Goal: Task Accomplishment & Management: Manage account settings

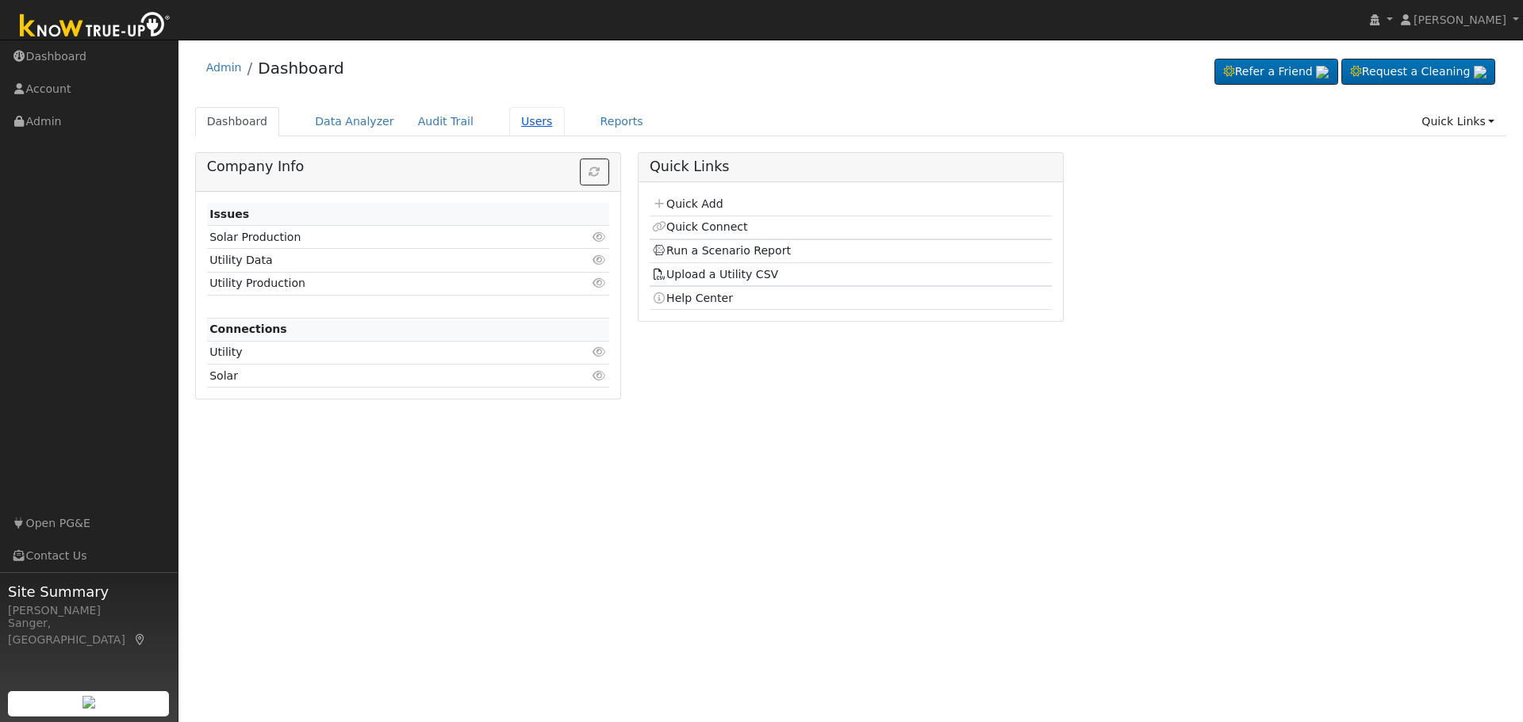
click at [509, 116] on link "Users" at bounding box center [537, 121] width 56 height 29
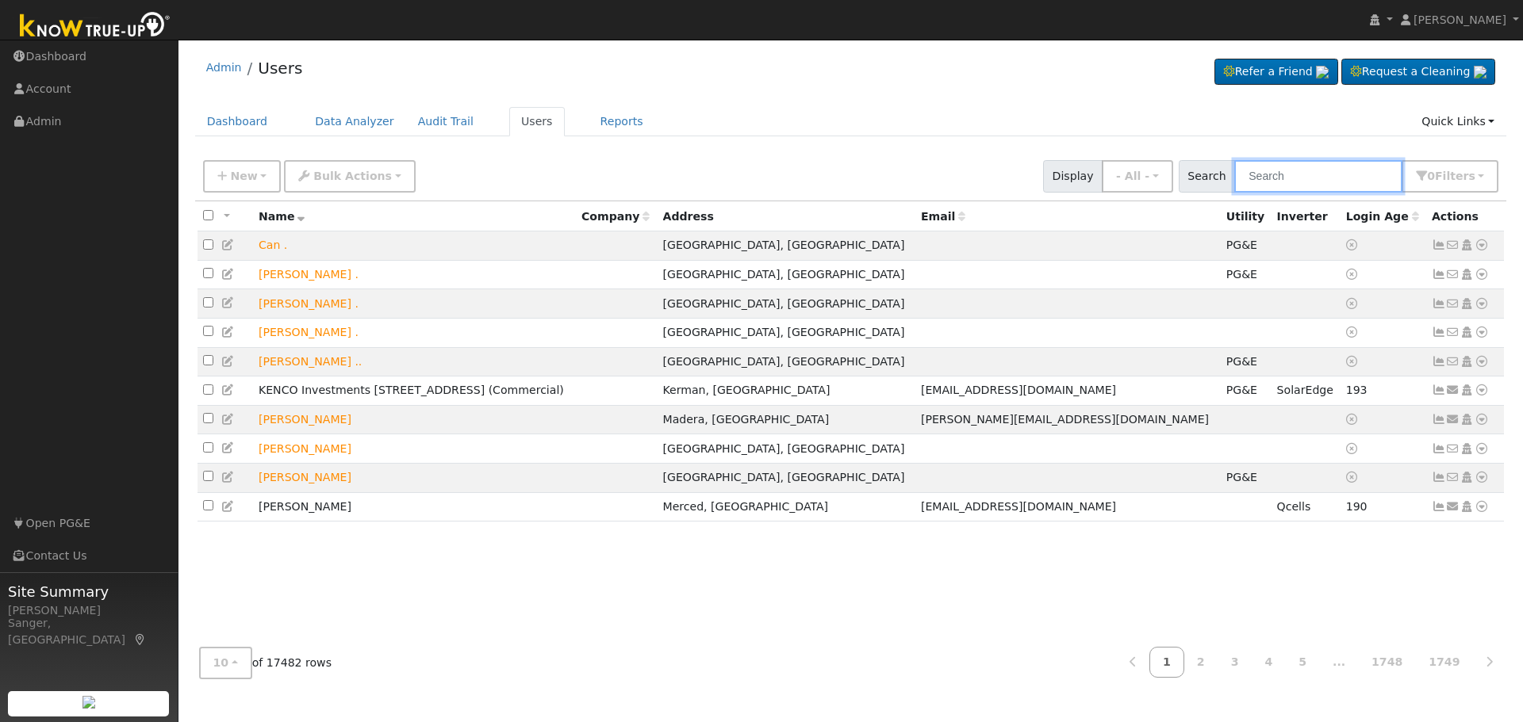
click at [1284, 175] on input "text" at bounding box center [1318, 176] width 168 height 33
paste input "[PERSON_NAME]"
type input "[PERSON_NAME]"
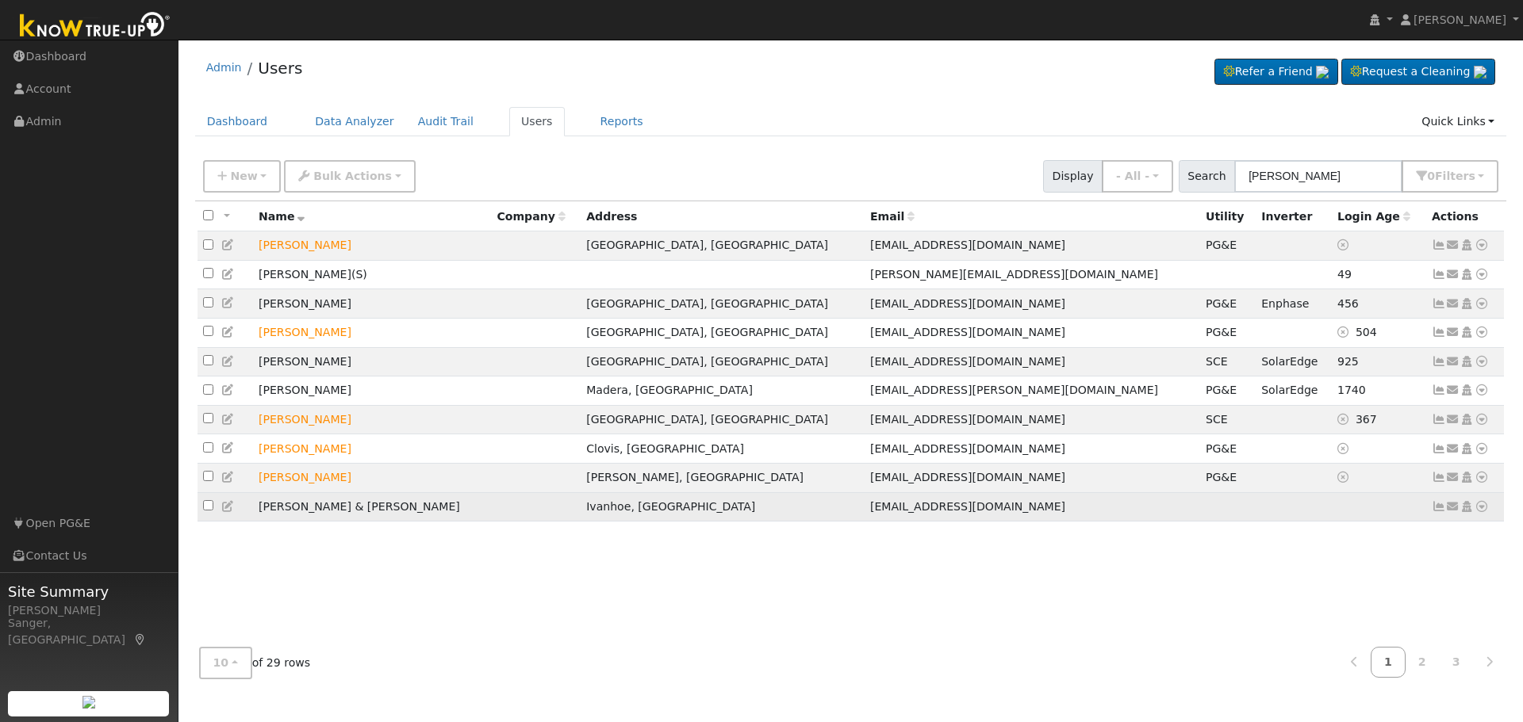
click at [225, 512] on icon at bounding box center [228, 506] width 14 height 11
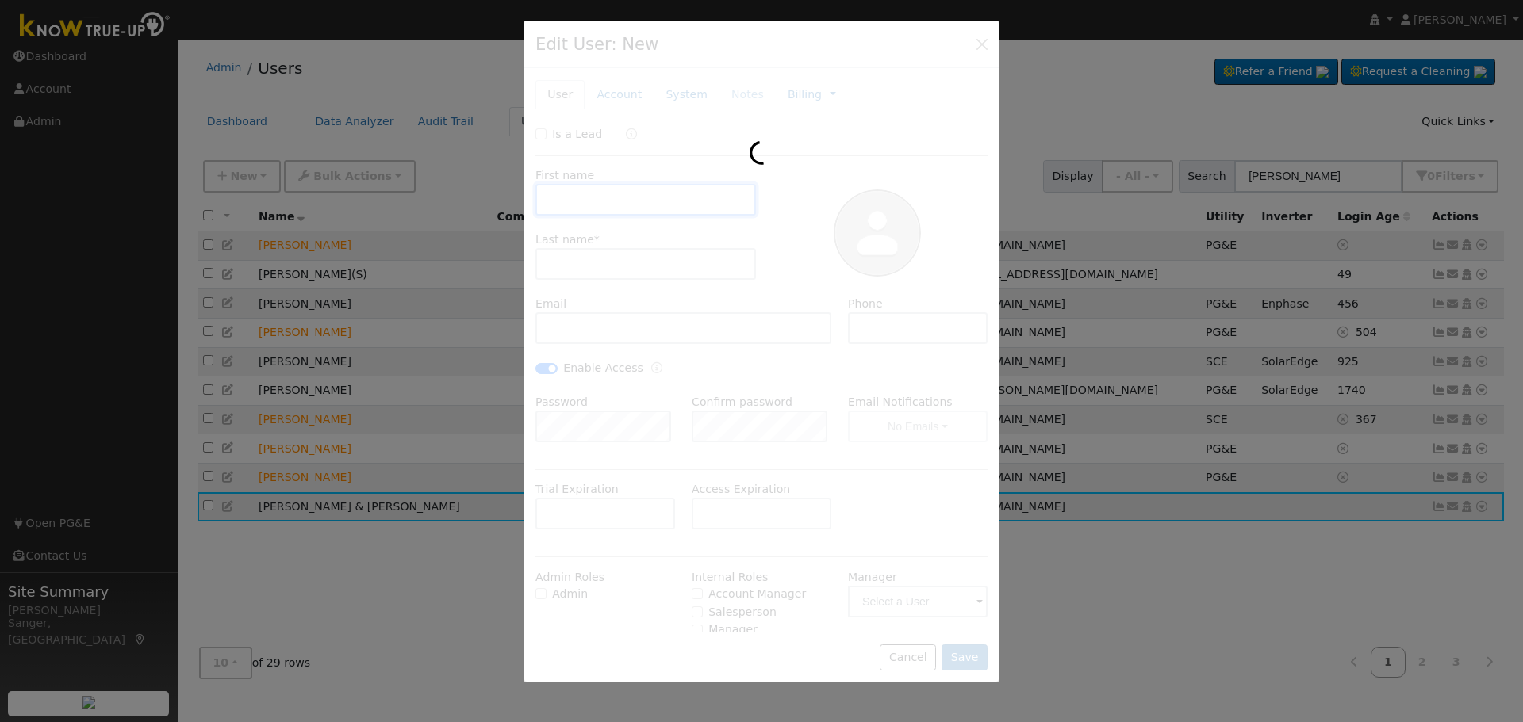
type input "[PERSON_NAME] & [PERSON_NAME]"
type input "[PERSON_NAME]"
type input "desertracerv101@gmail.com"
type input "(559) 804-7218"
checkbox input "true"
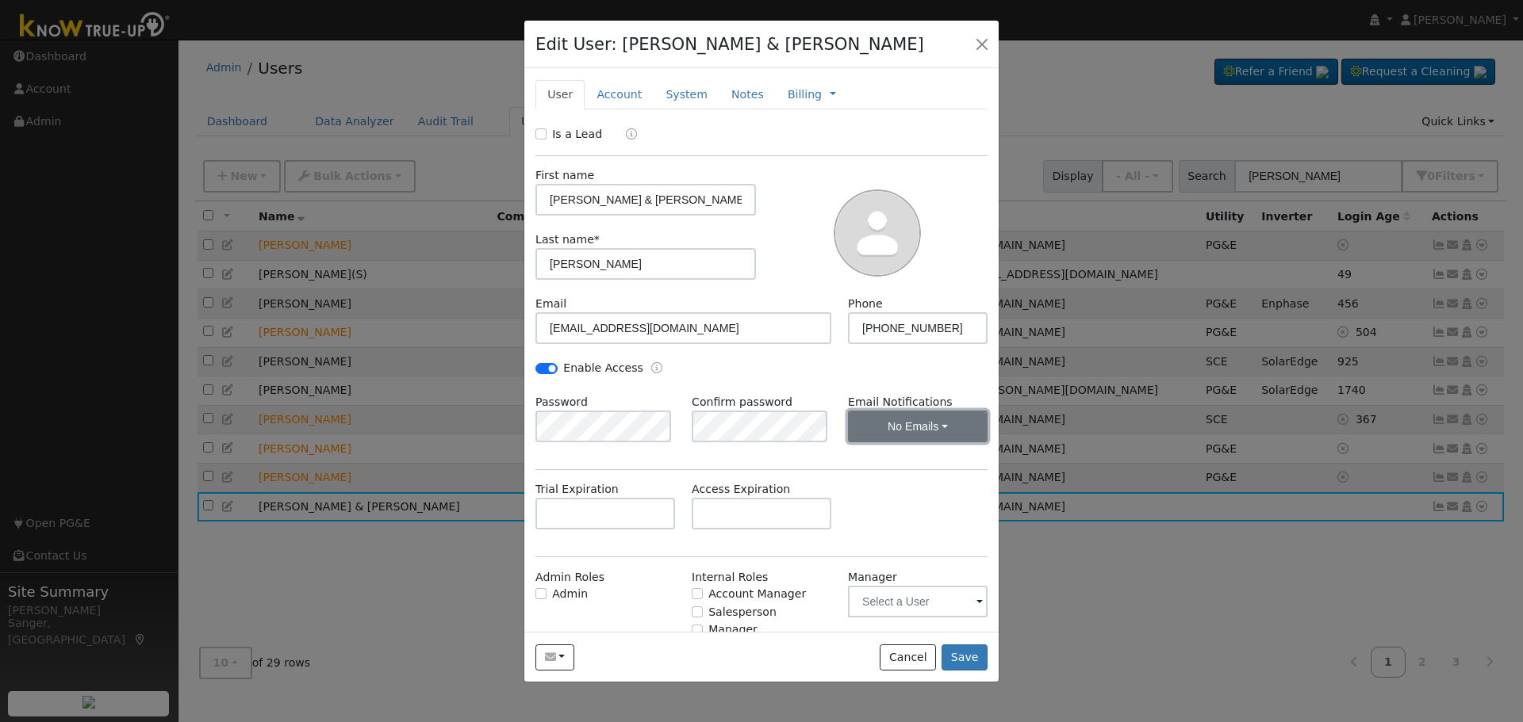
click at [896, 427] on button "No Emails" at bounding box center [918, 427] width 140 height 32
click at [898, 481] on link "Weekly Emails" at bounding box center [896, 484] width 110 height 22
click at [965, 655] on button "Save" at bounding box center [964, 658] width 46 height 27
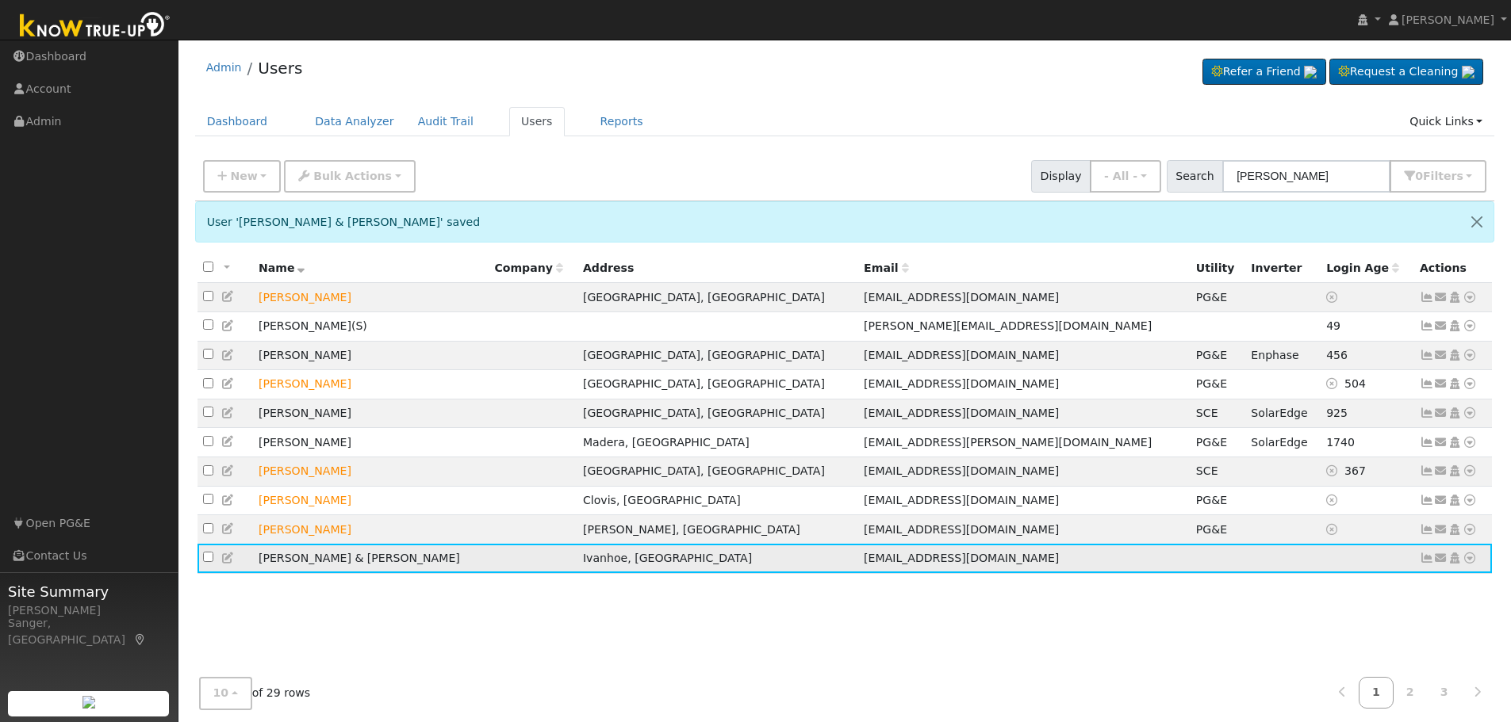
click at [1436, 564] on icon at bounding box center [1441, 558] width 14 height 11
click at [1358, 597] on link "Send Email..." at bounding box center [1391, 586] width 110 height 22
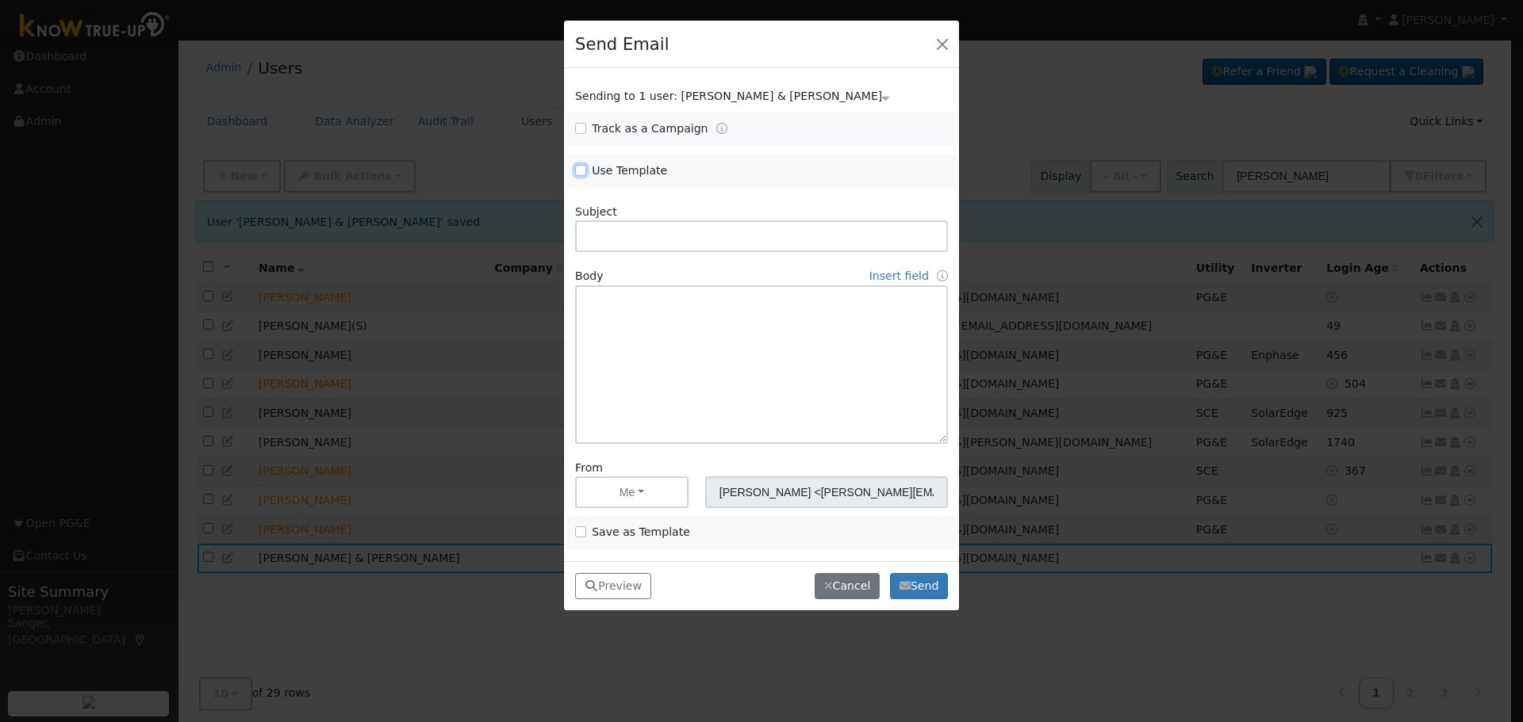
click at [580, 167] on input "Use Template" at bounding box center [580, 170] width 11 height 11
checkbox input "true"
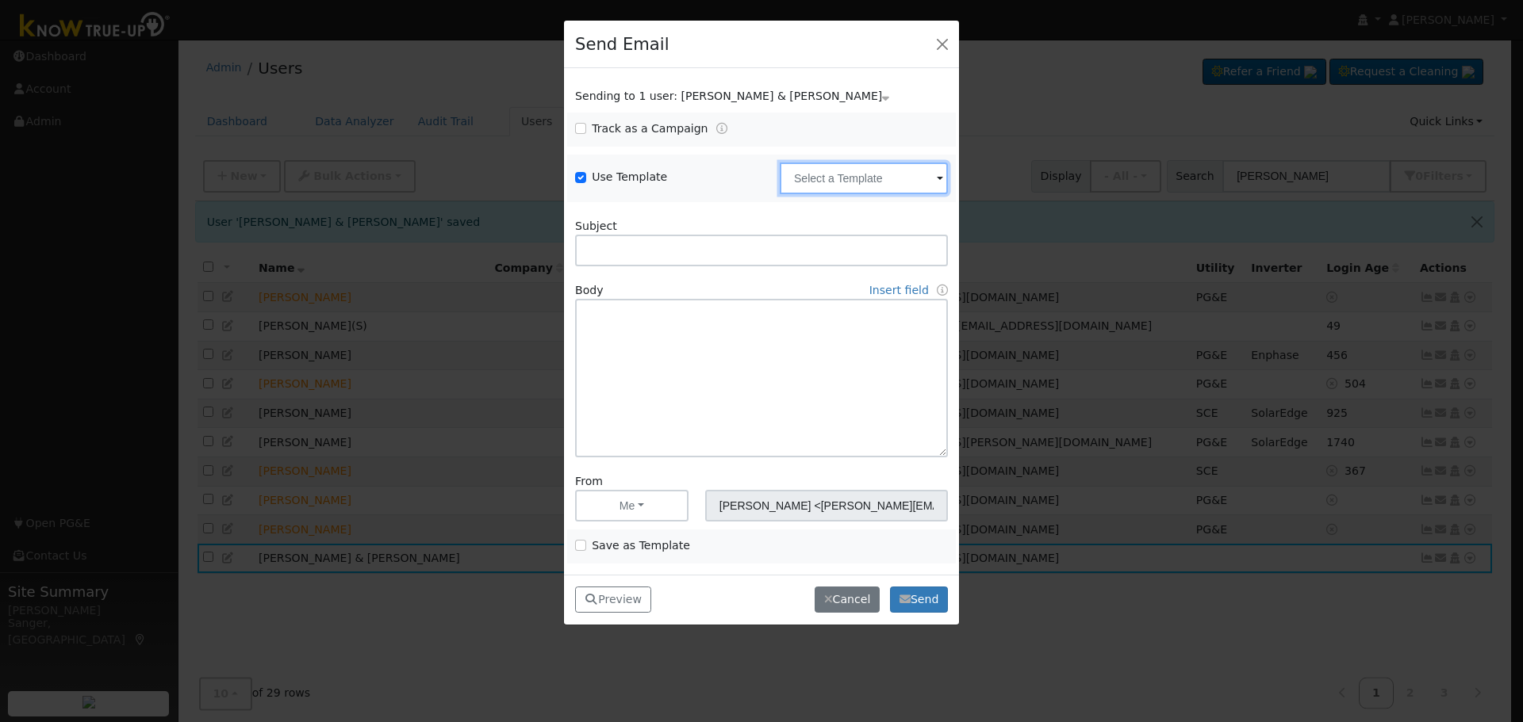
click at [837, 178] on input "text" at bounding box center [864, 179] width 168 height 32
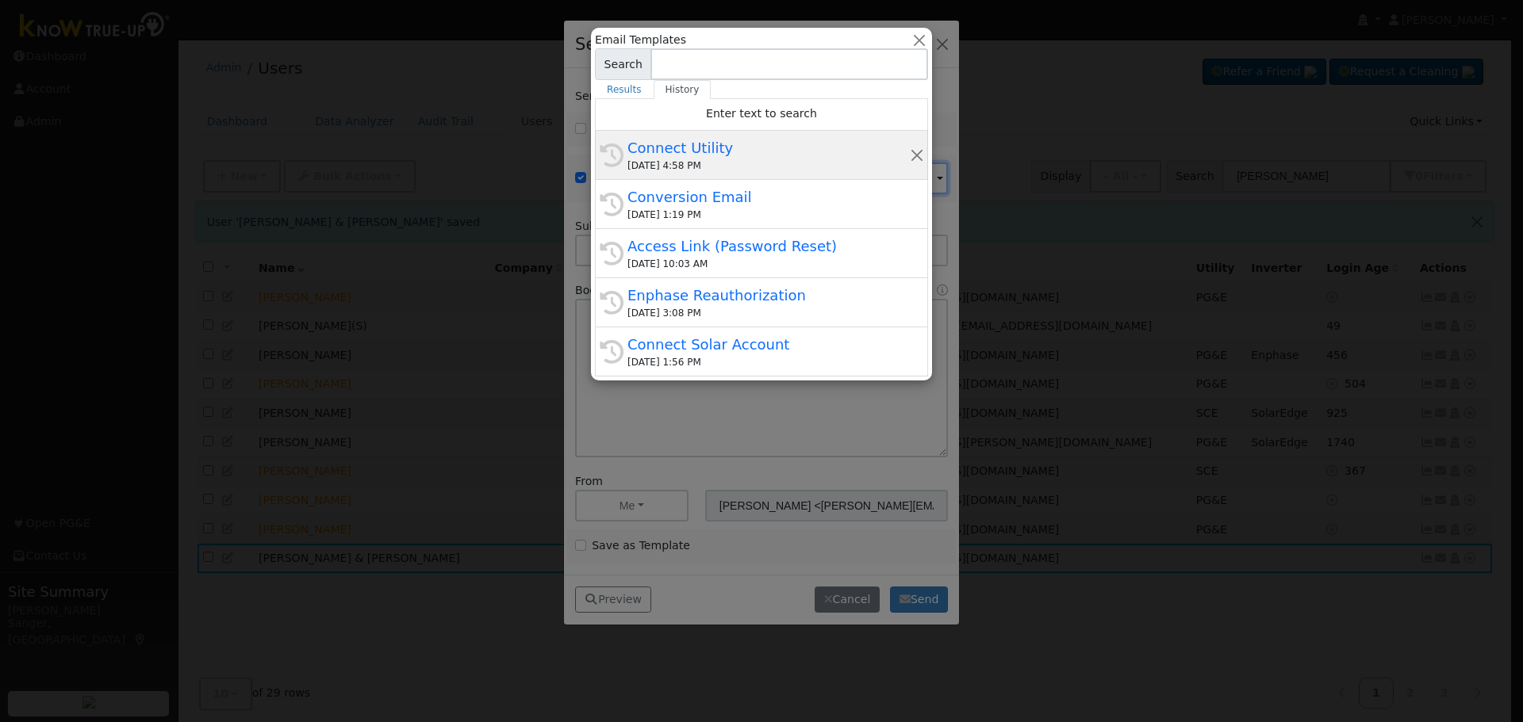
click at [729, 155] on div "Connect Utility" at bounding box center [768, 147] width 282 height 21
type input "Connect Utility"
type textarea "Hello, Please use the link below to connect your utility company to Know True-U…"
type input "Know True-Up <knowtrueup@solardatapros.com>"
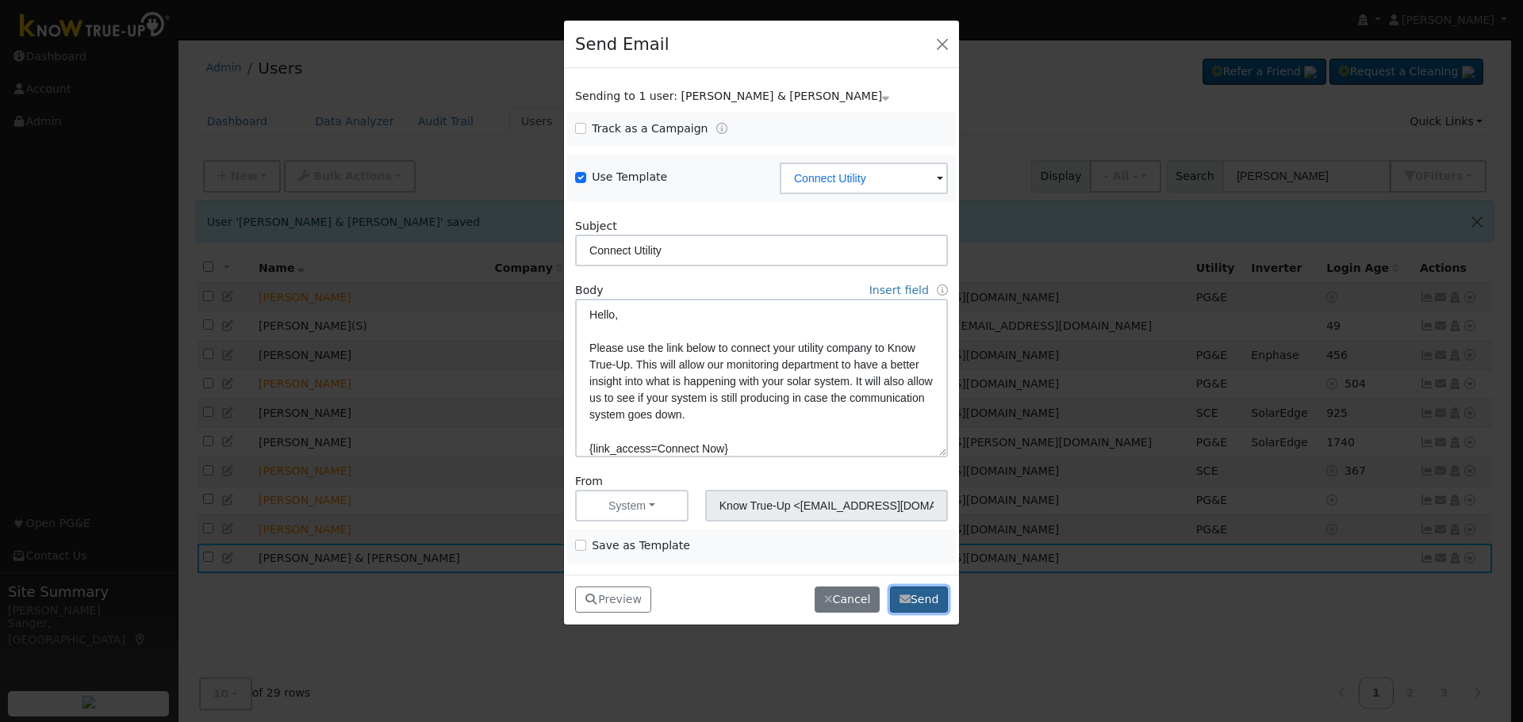
click at [914, 607] on button "Send" at bounding box center [919, 600] width 58 height 27
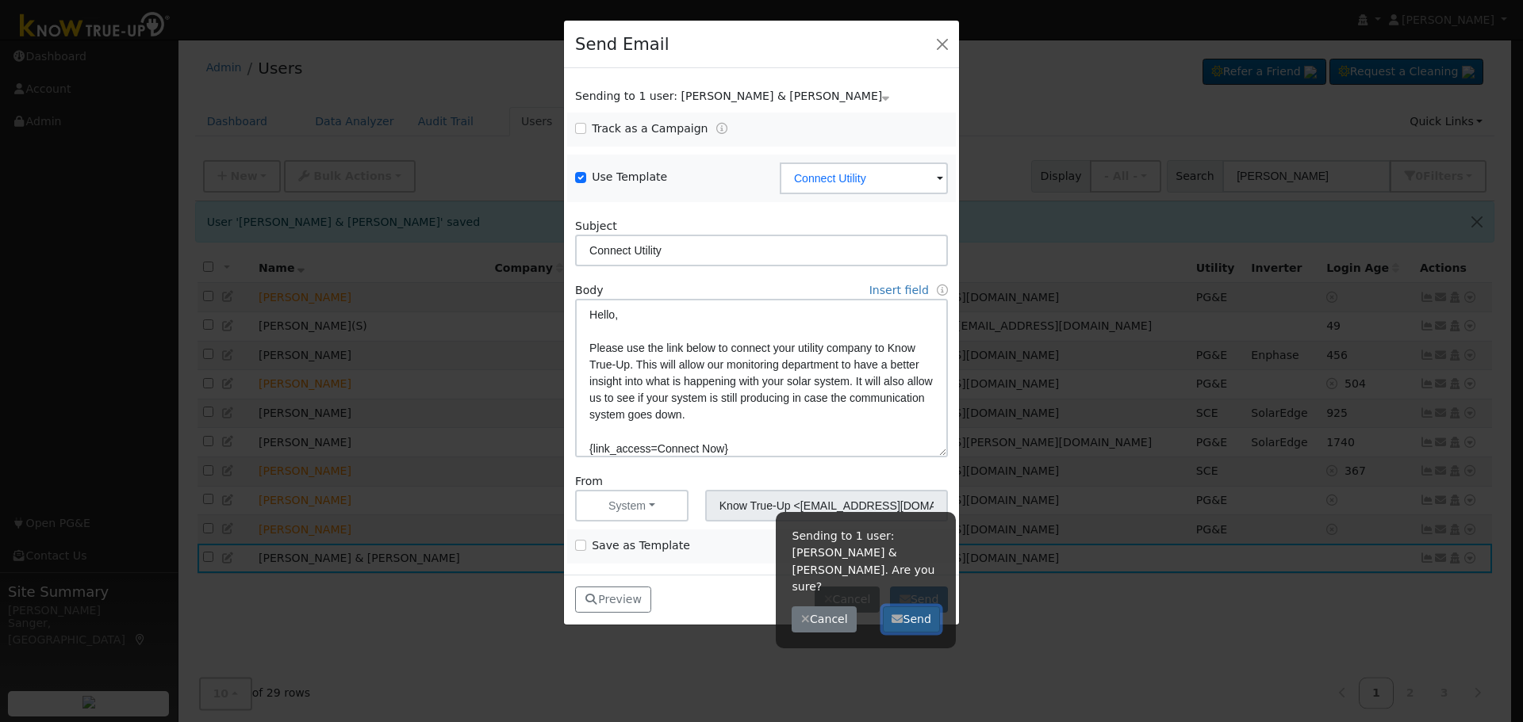
click at [913, 607] on button "Send" at bounding box center [912, 620] width 58 height 27
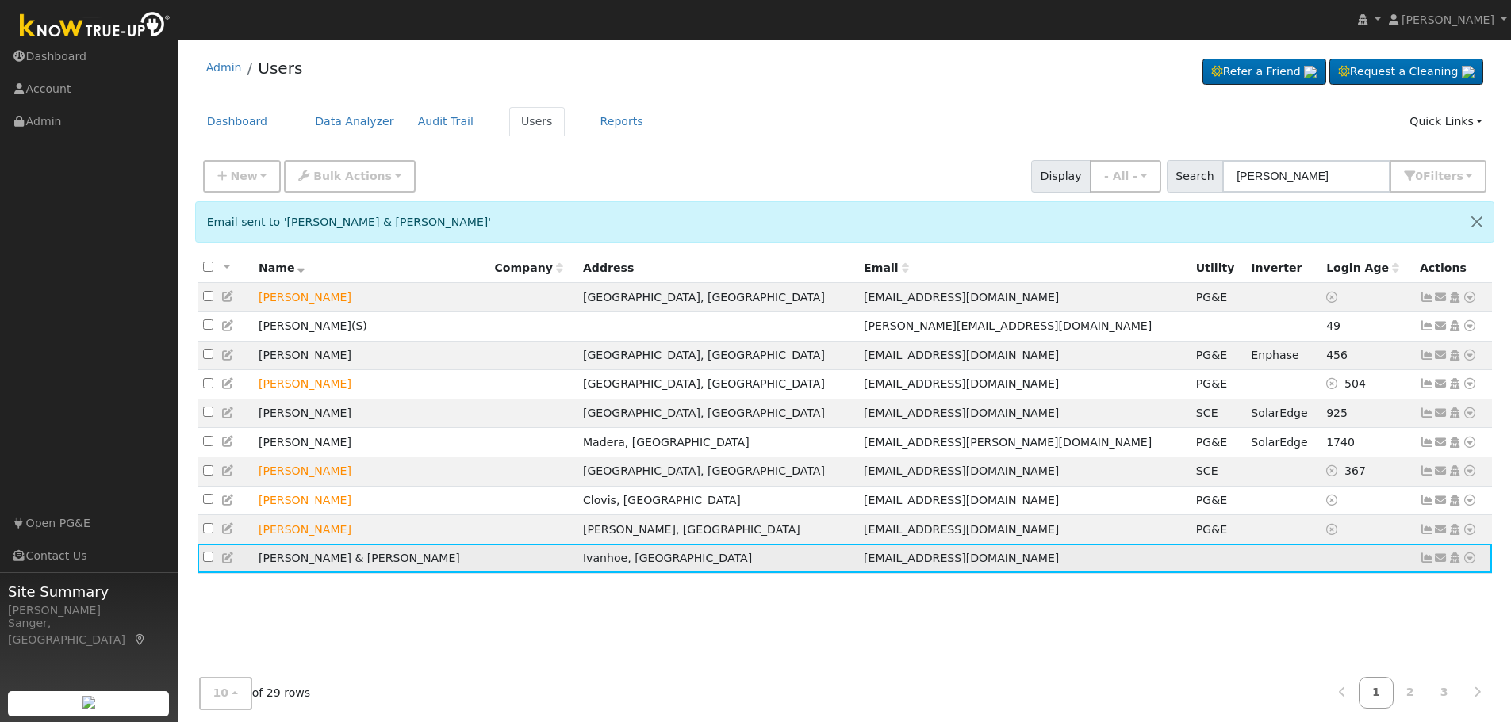
click at [1428, 564] on icon at bounding box center [1426, 558] width 14 height 11
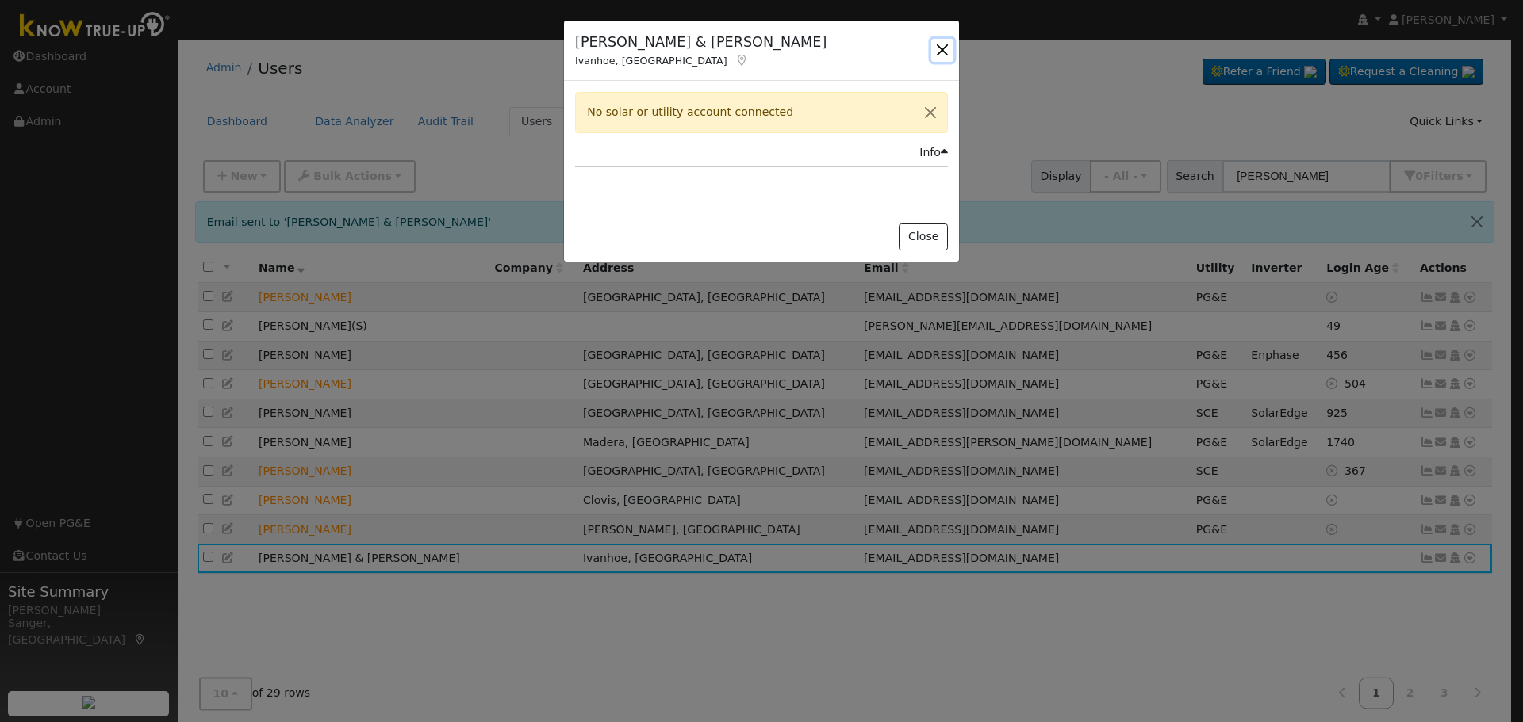
click at [942, 49] on button "button" at bounding box center [942, 50] width 22 height 22
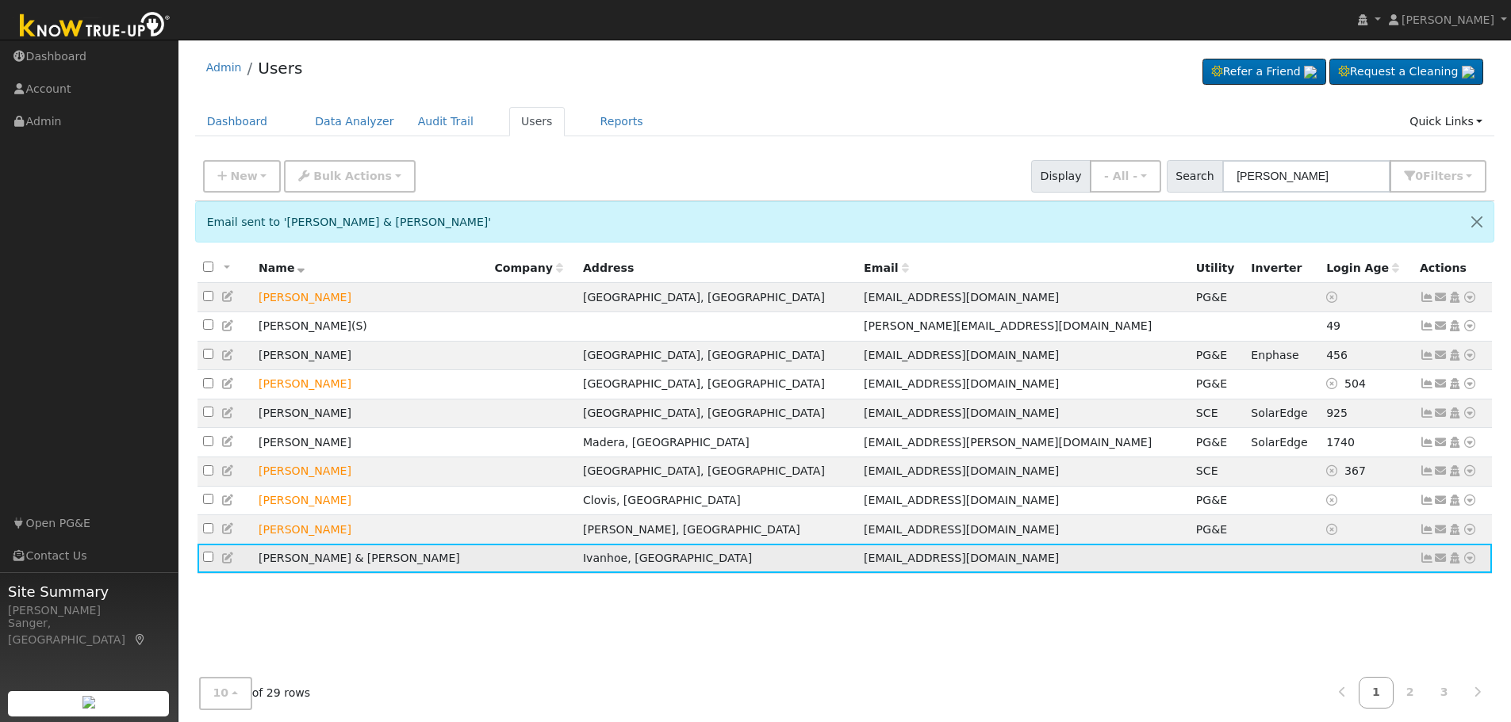
click at [1469, 564] on icon at bounding box center [1469, 558] width 14 height 11
click at [1433, 417] on link "Data Analyzer" at bounding box center [1417, 406] width 115 height 22
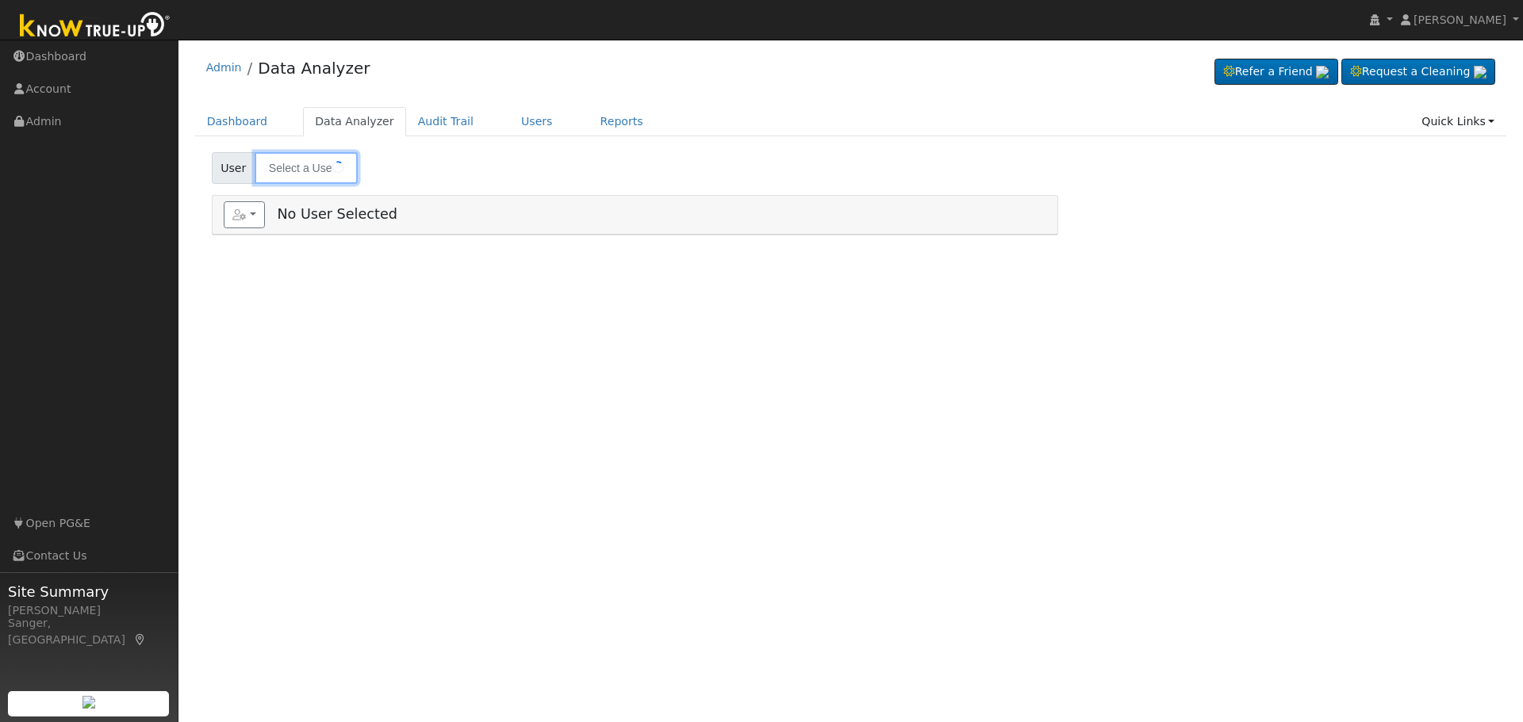
type input "Brian & Keri Mitchell"
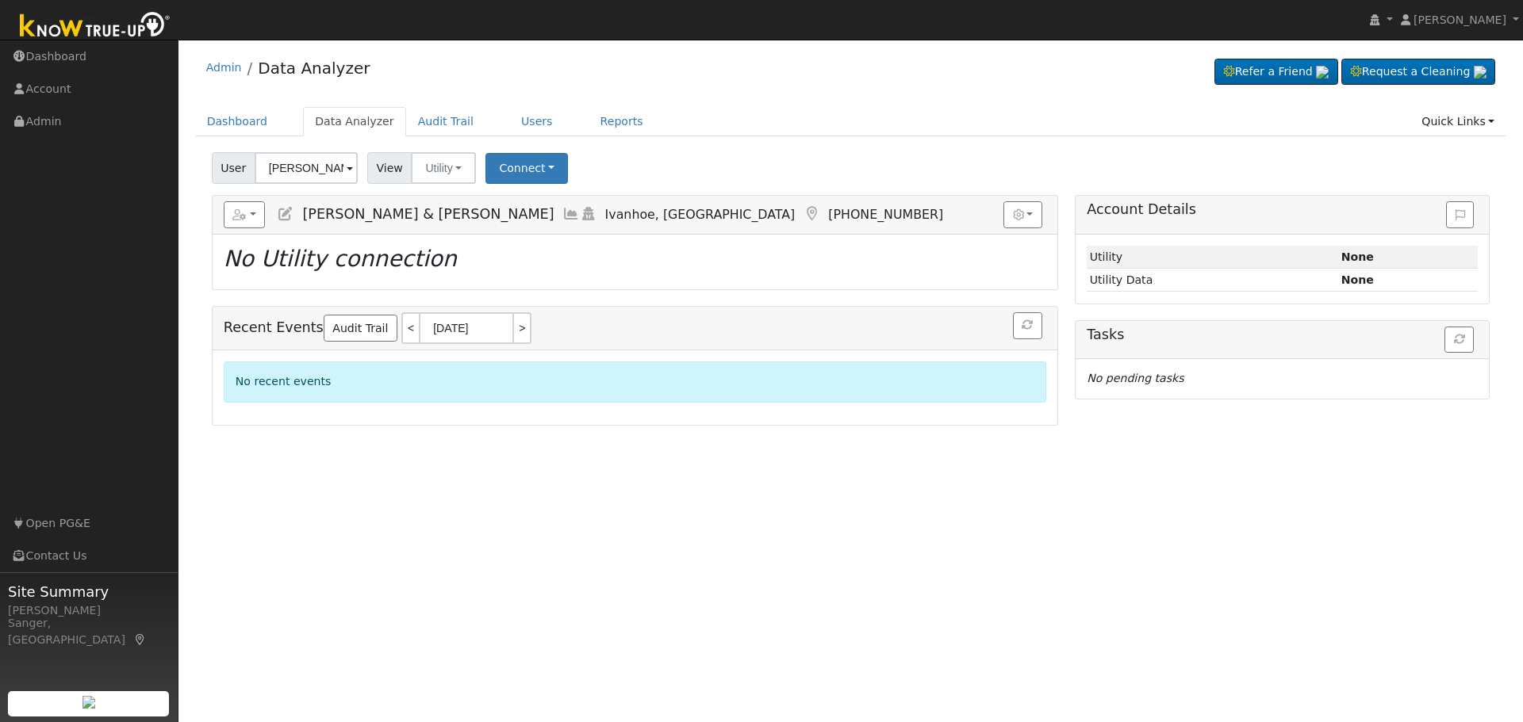
click at [562, 213] on icon at bounding box center [570, 214] width 17 height 14
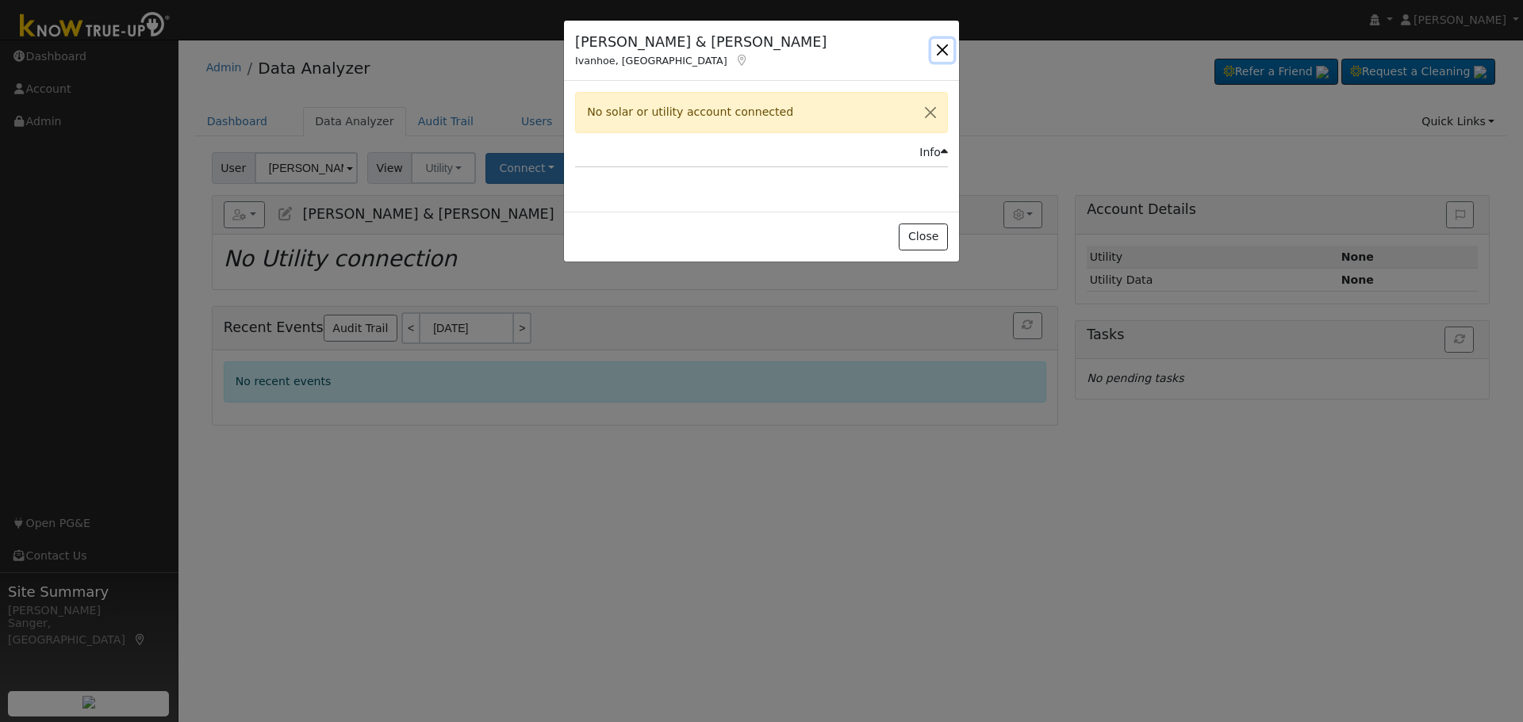
click at [943, 46] on button "button" at bounding box center [942, 50] width 22 height 22
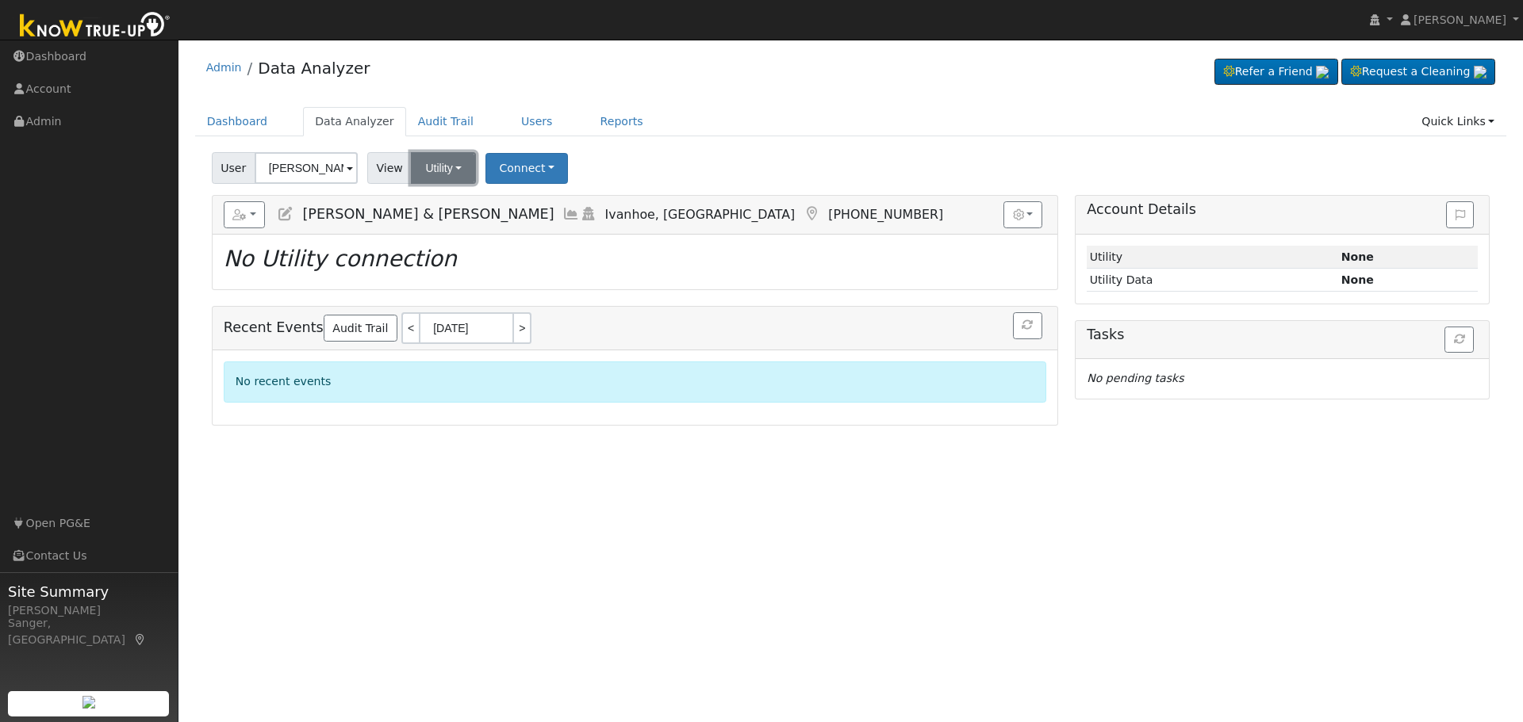
click button "Utility"
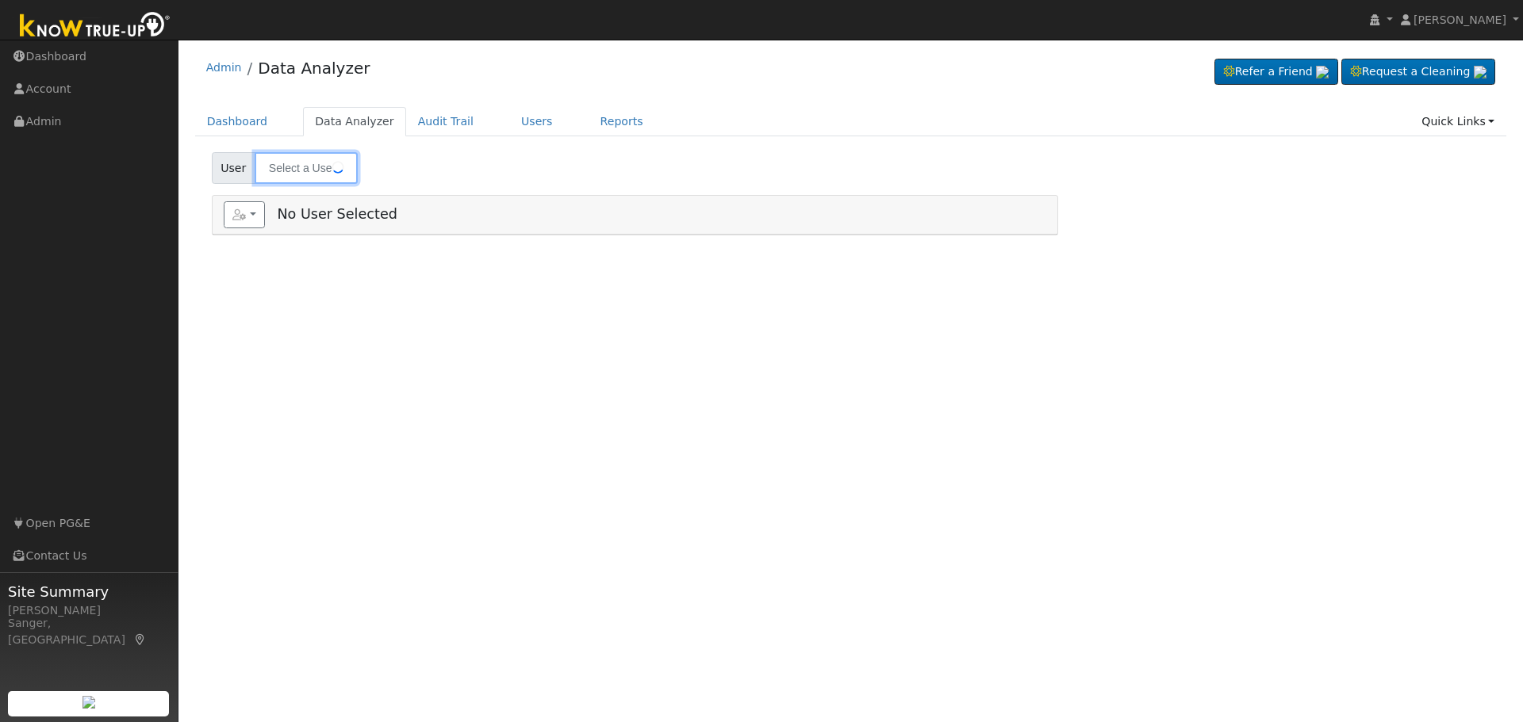
type input "Brian & Keri Mitchell"
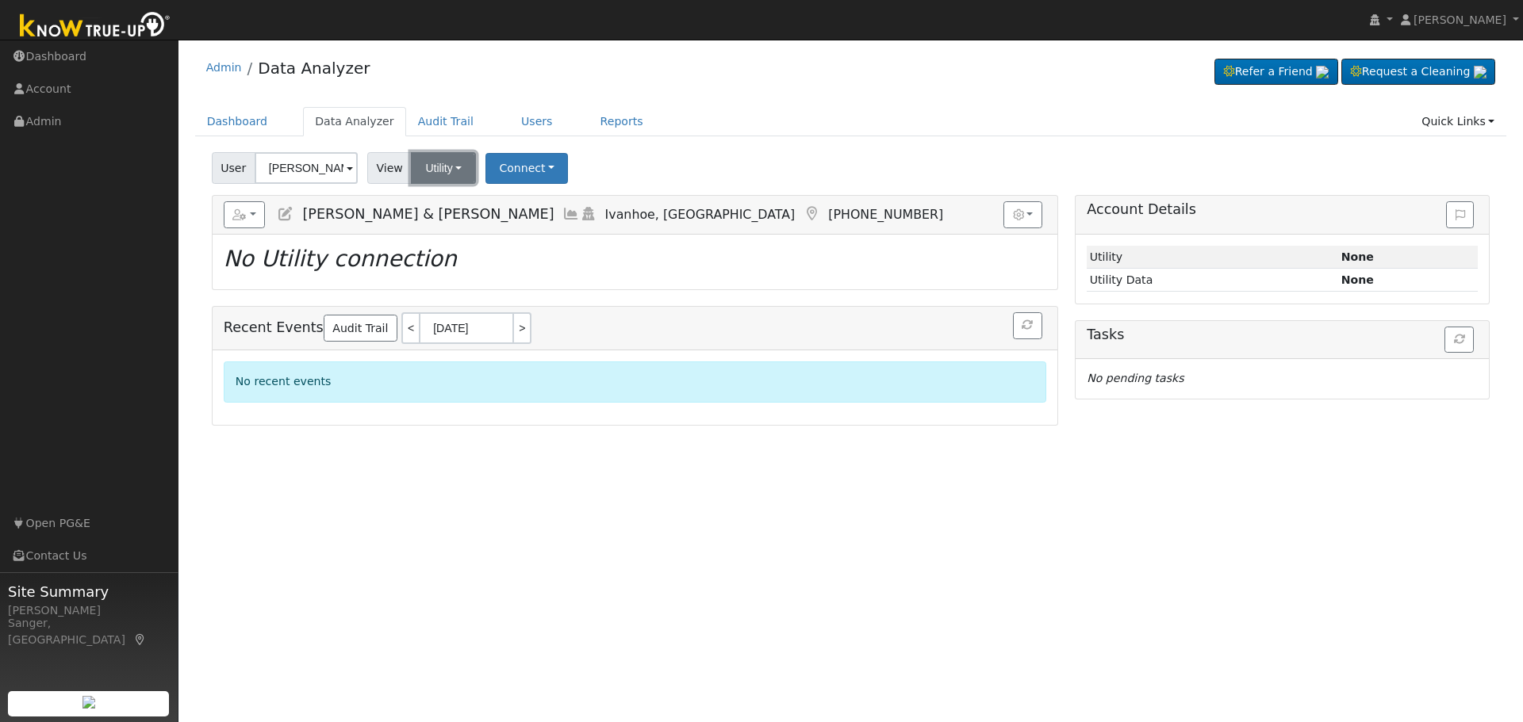
click at [431, 162] on button "Utility" at bounding box center [443, 168] width 65 height 32
click at [694, 162] on div "User Brian & Keri Mitchell Account Default Account Default Account 15497 Avenue…" at bounding box center [851, 165] width 1284 height 37
click at [509, 127] on link "Users" at bounding box center [537, 121] width 56 height 29
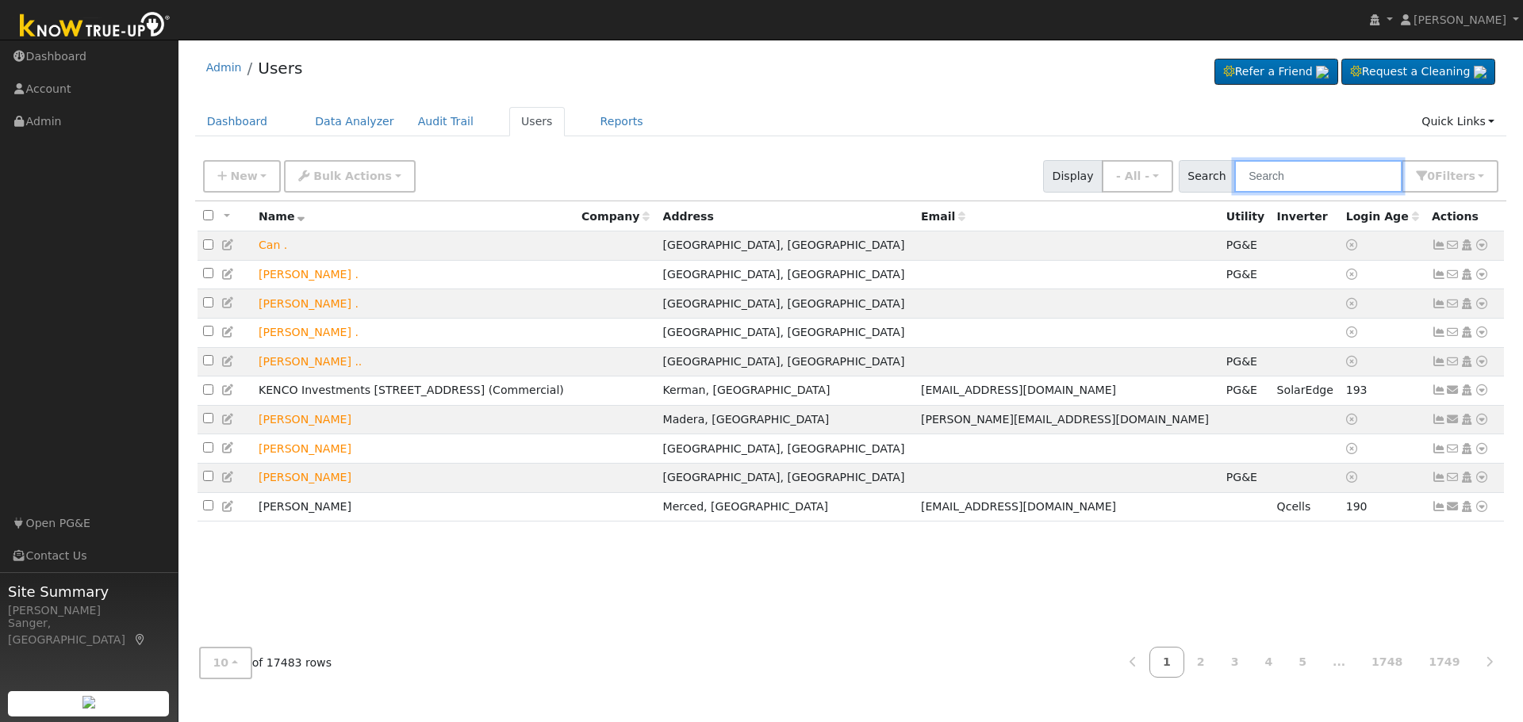
click at [1354, 174] on input "text" at bounding box center [1318, 176] width 168 height 33
paste input "Robin Grasmick"
type input "Robin Grasmick"
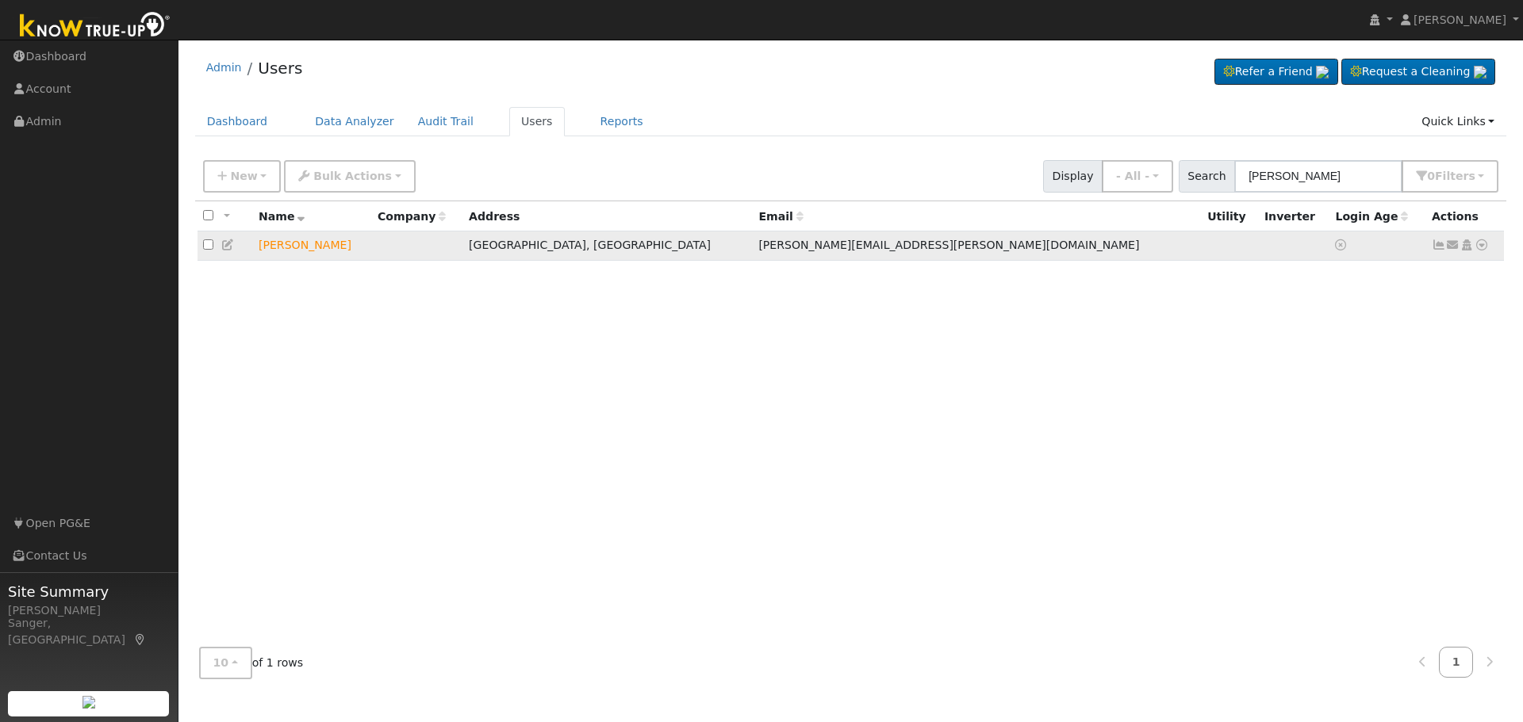
click at [1450, 248] on icon at bounding box center [1453, 244] width 14 height 11
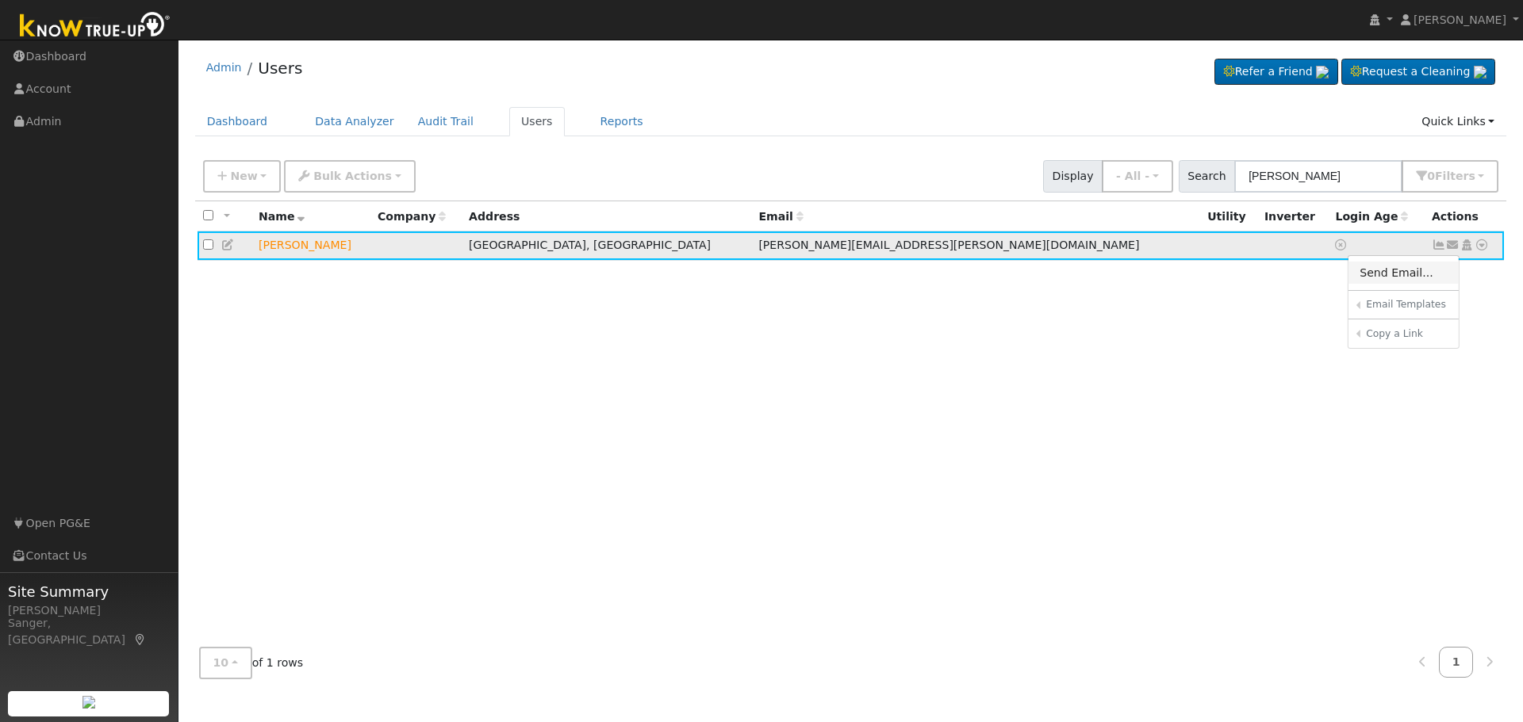
click at [1390, 274] on link "Send Email..." at bounding box center [1403, 273] width 110 height 22
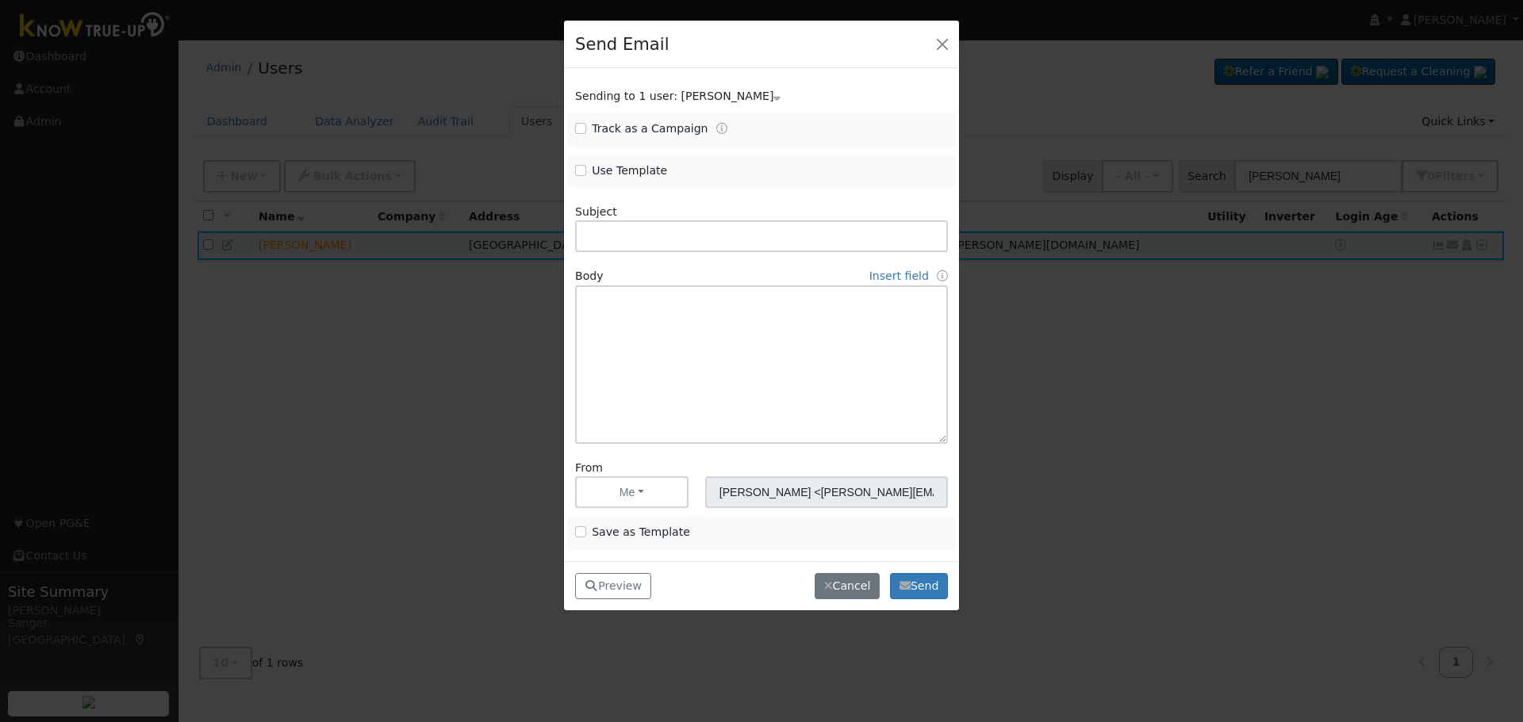
click at [587, 170] on span "Use Template" at bounding box center [664, 171] width 178 height 17
click at [582, 172] on input "Use Template" at bounding box center [580, 170] width 11 height 11
checkbox input "true"
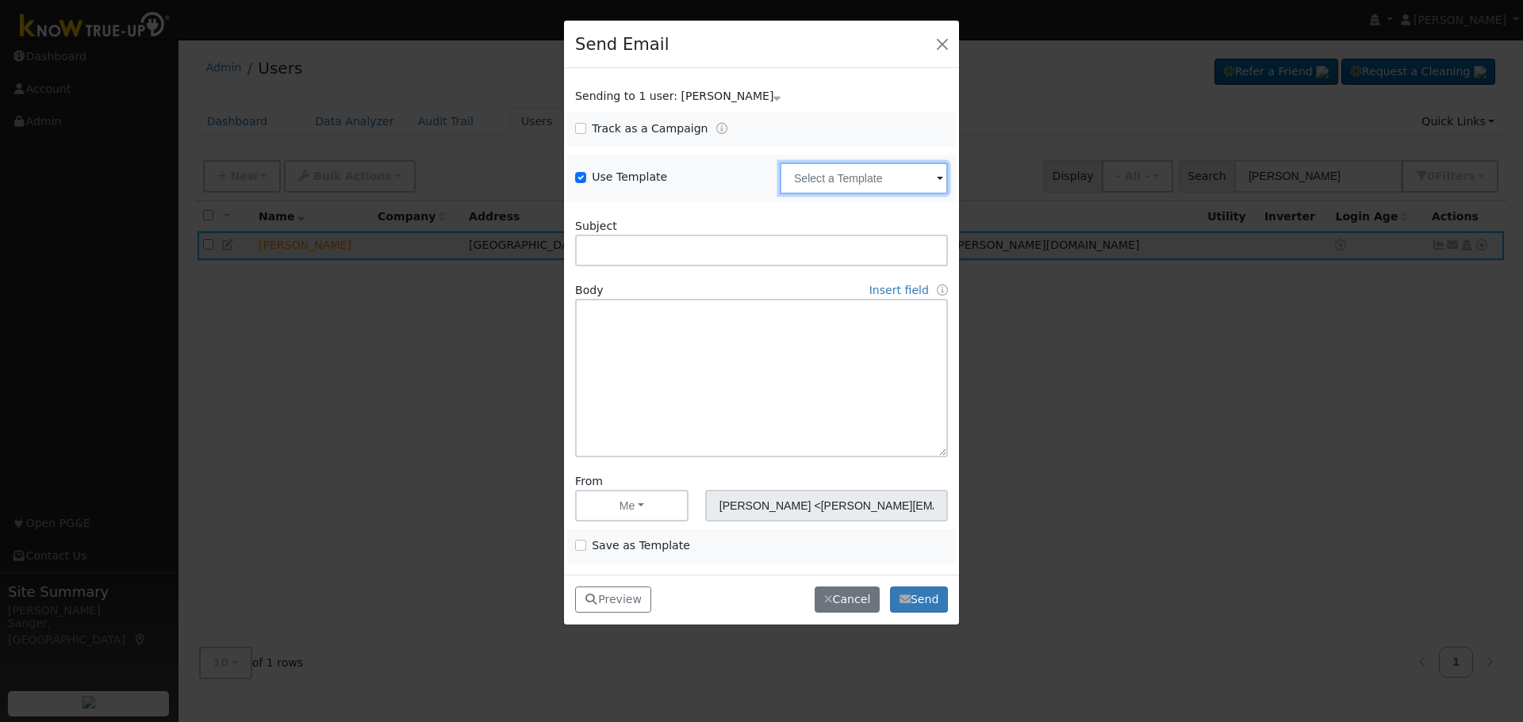
click at [791, 174] on input "text" at bounding box center [864, 179] width 168 height 32
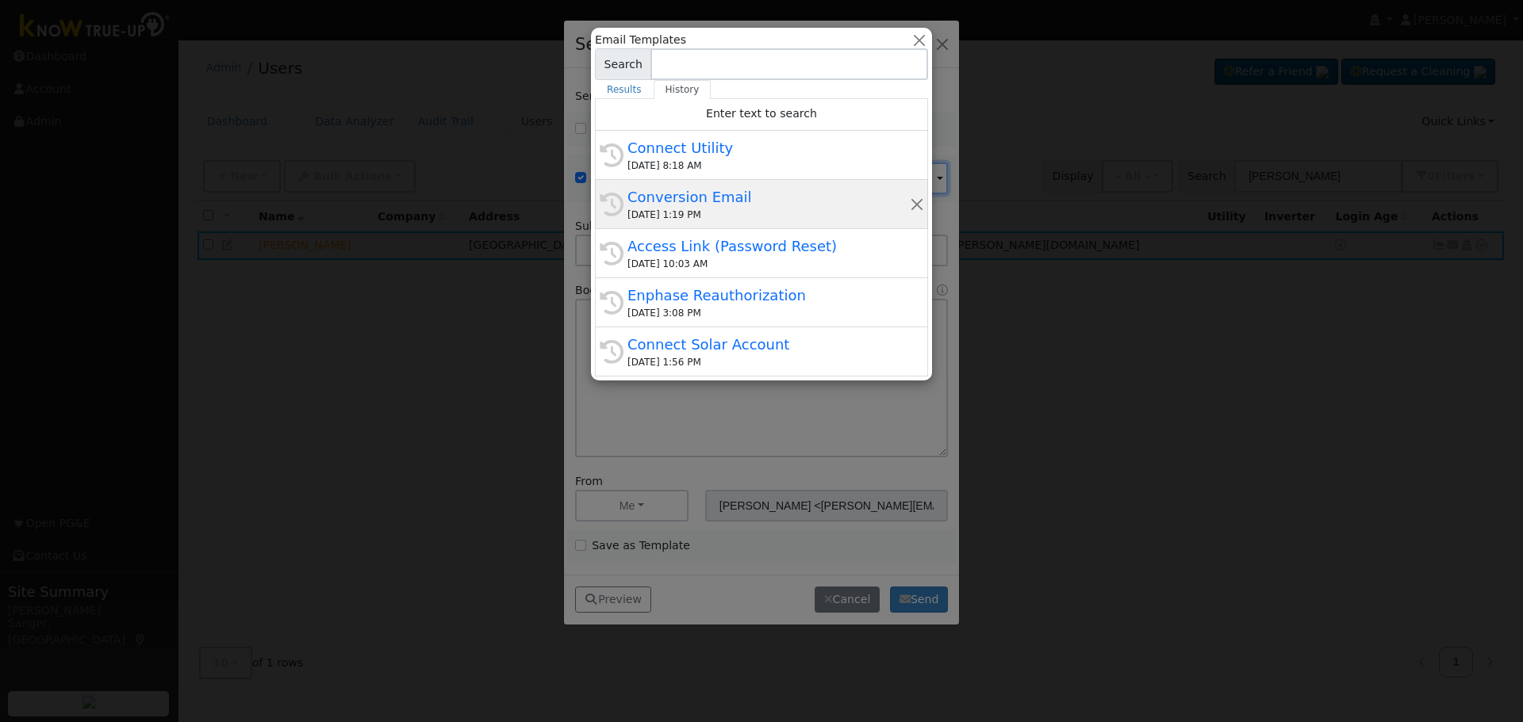
click at [726, 206] on div "Conversion Email" at bounding box center [768, 196] width 282 height 21
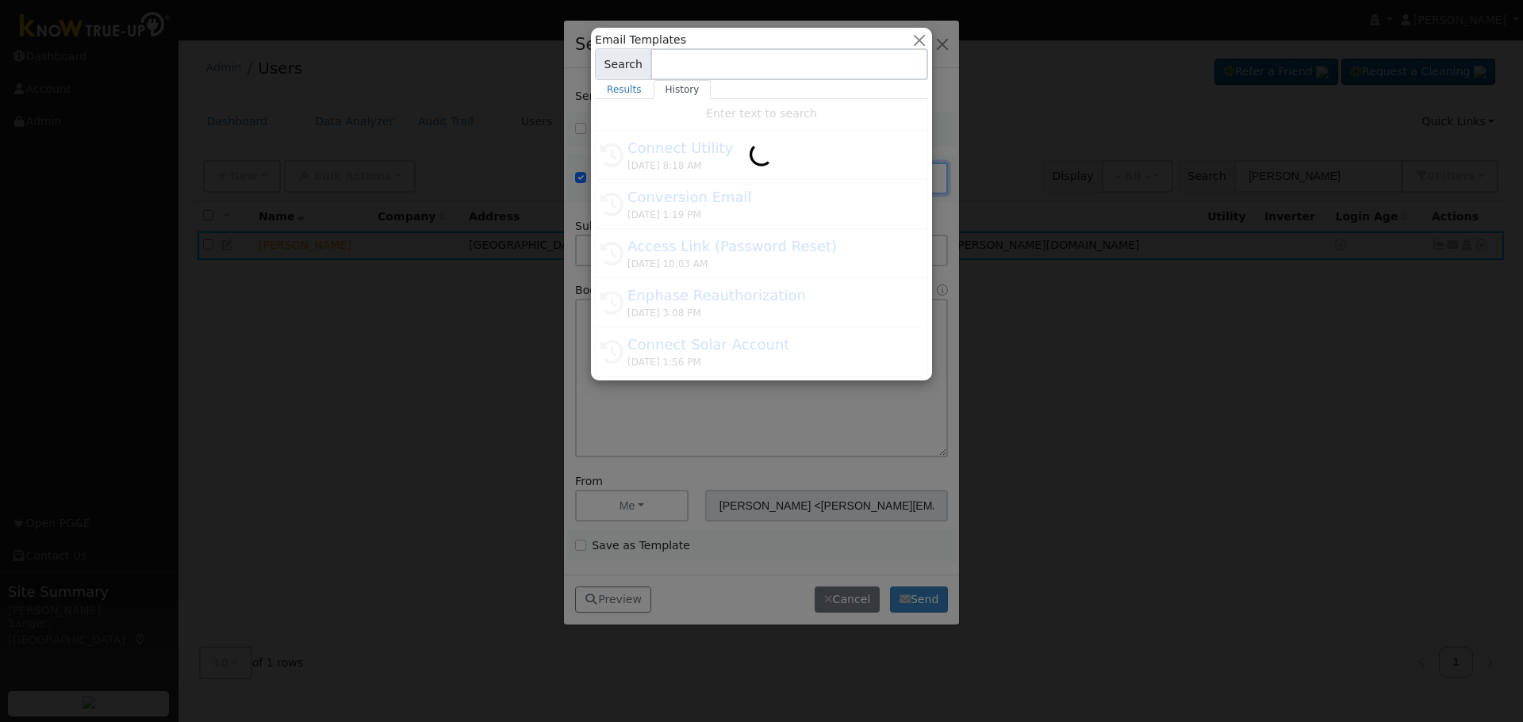
type input "Conversion Email"
type input "Connect Your Utility Account"
type textarea "Dear {user_fname}, The first step is to connect your electric utility account. …"
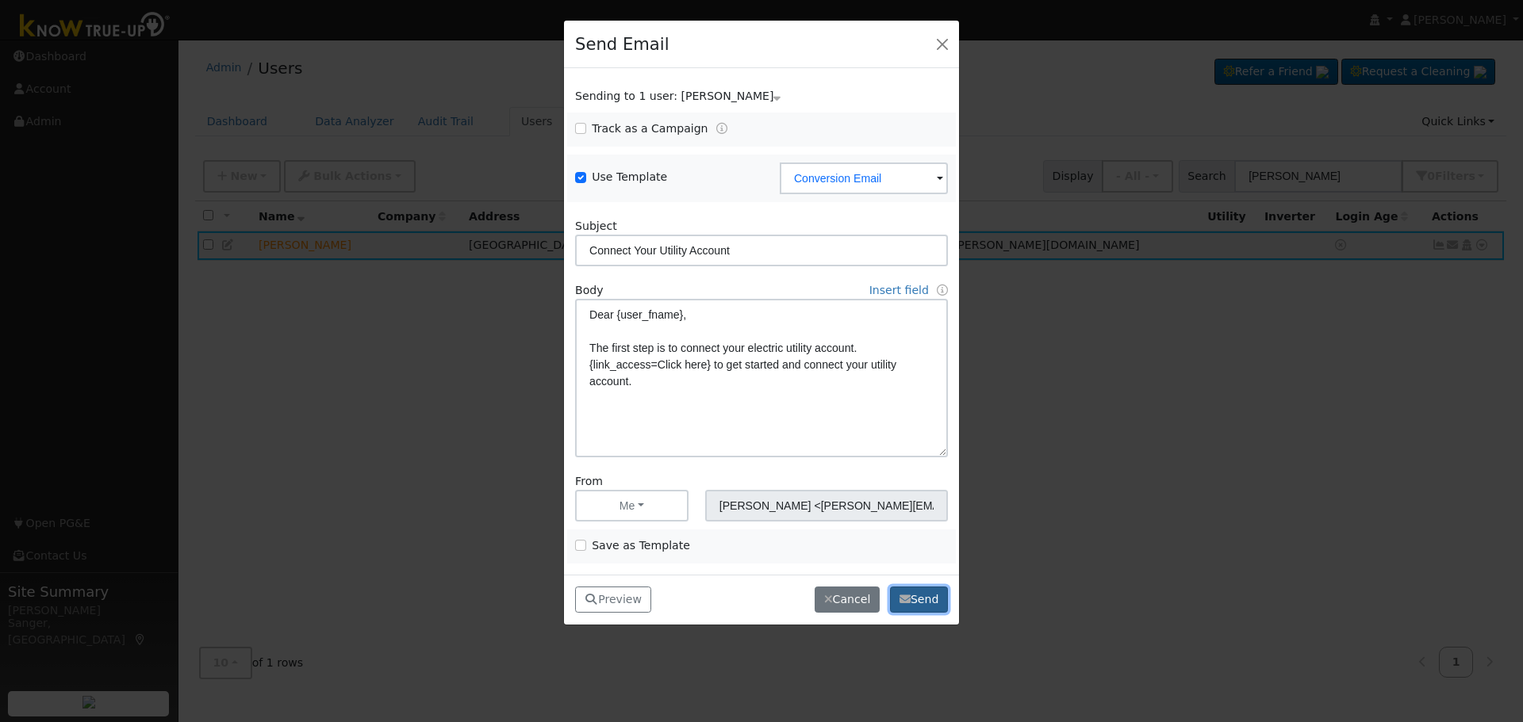
click at [917, 601] on button "Send" at bounding box center [919, 600] width 58 height 27
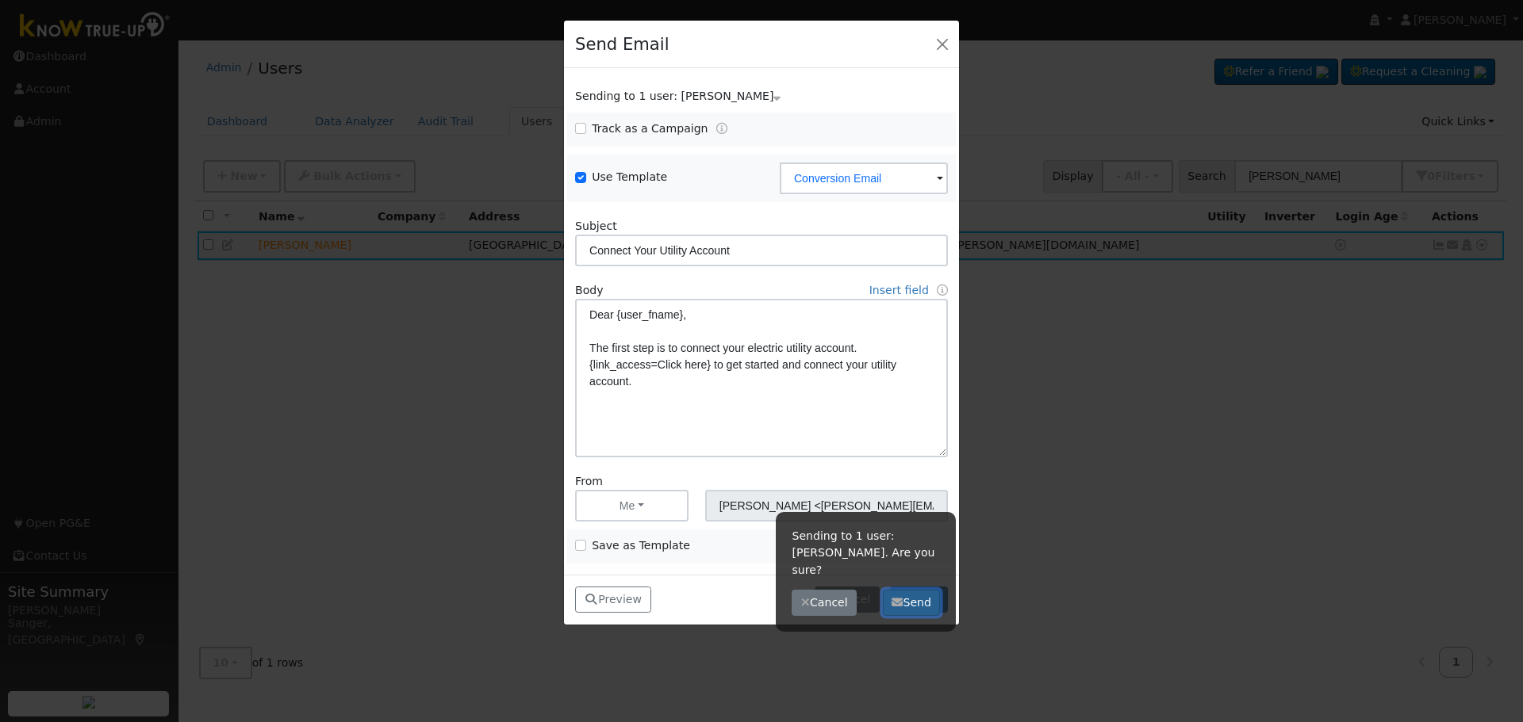
click at [917, 590] on button "Send" at bounding box center [912, 603] width 58 height 27
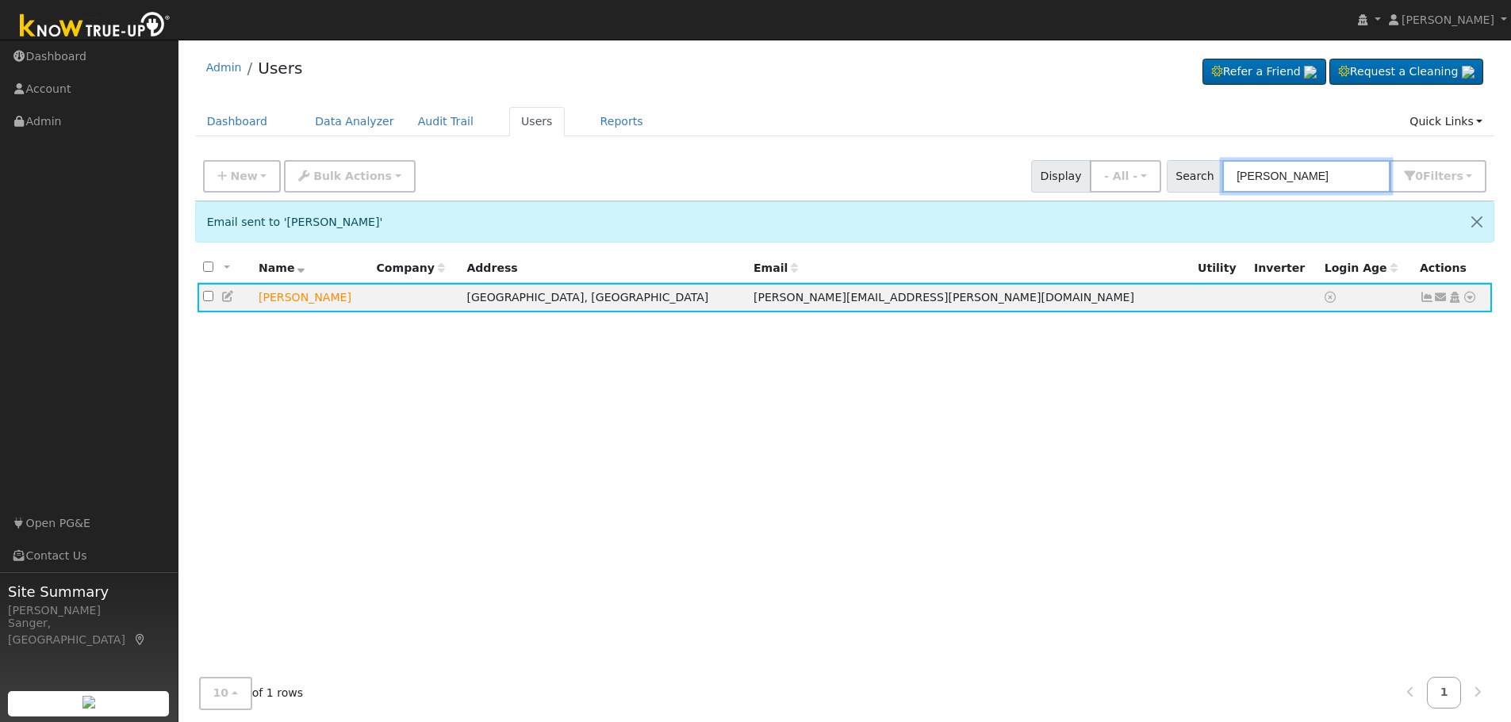
drag, startPoint x: 1351, startPoint y: 178, endPoint x: 1202, endPoint y: 177, distance: 149.1
click at [1202, 177] on div "Search Robin Grasmick 0 Filter s My accounts Role Show - All - Show Leads Admin…" at bounding box center [1326, 176] width 320 height 33
paste input "[PERSON_NAME]"
type input "[PERSON_NAME]"
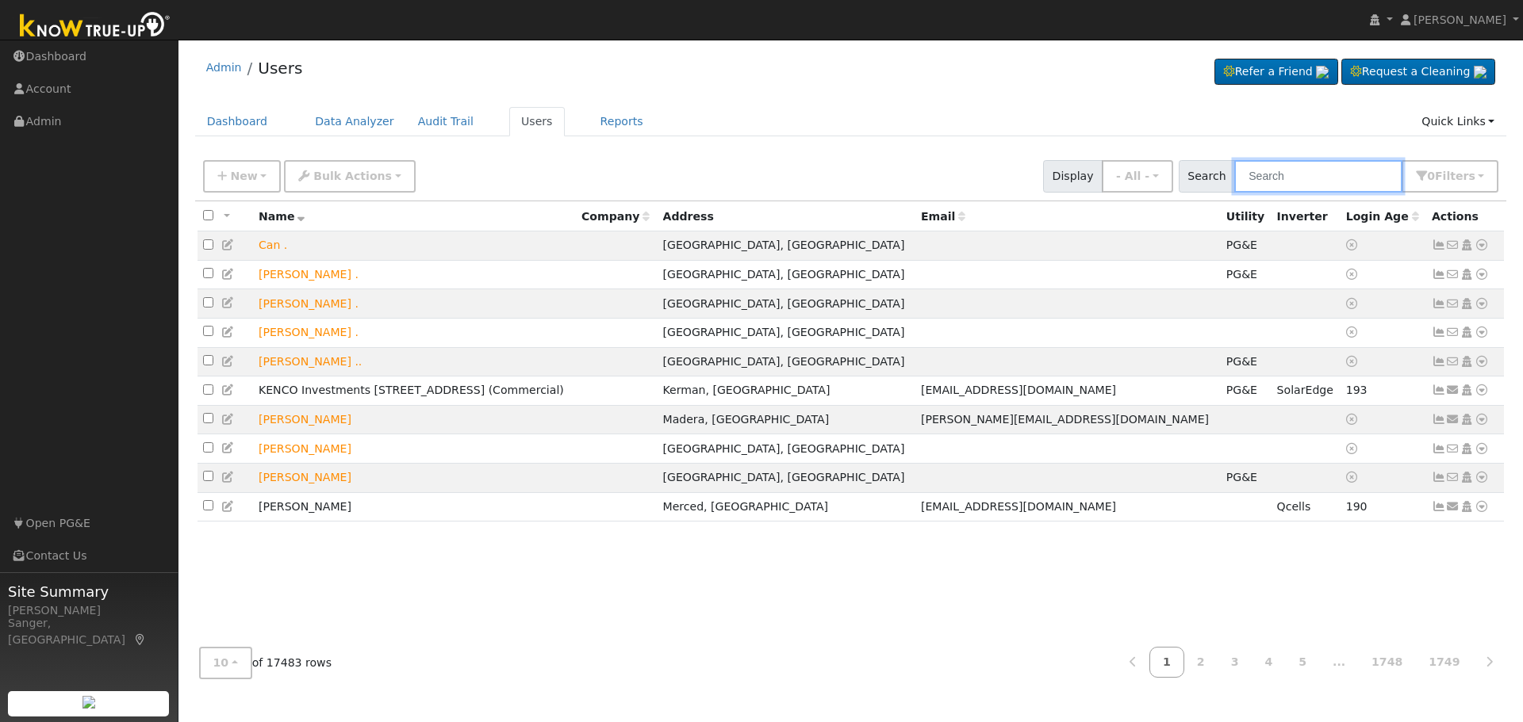
click at [1300, 182] on input "text" at bounding box center [1318, 176] width 168 height 33
paste input "[PERSON_NAME]"
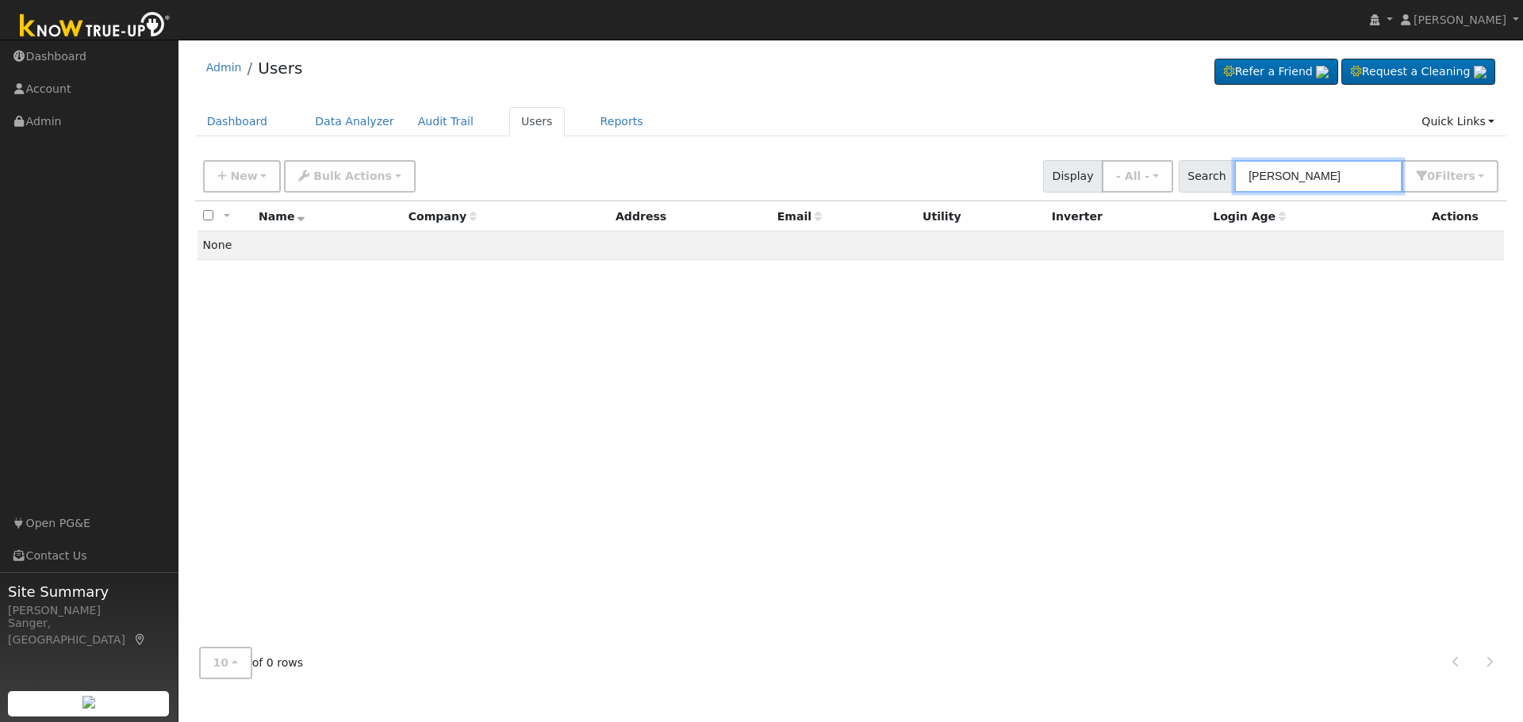
type input "[PERSON_NAME]"
click at [1341, 170] on input "[PERSON_NAME]" at bounding box center [1318, 176] width 168 height 33
drag, startPoint x: 1342, startPoint y: 175, endPoint x: 1228, endPoint y: 177, distance: 114.2
click at [1228, 177] on div "Search Justin Gurecka 0 Filter s My accounts Role Show - All - Show Leads Admin…" at bounding box center [1338, 176] width 320 height 33
click at [1350, 178] on input "[PERSON_NAME]" at bounding box center [1318, 176] width 168 height 33
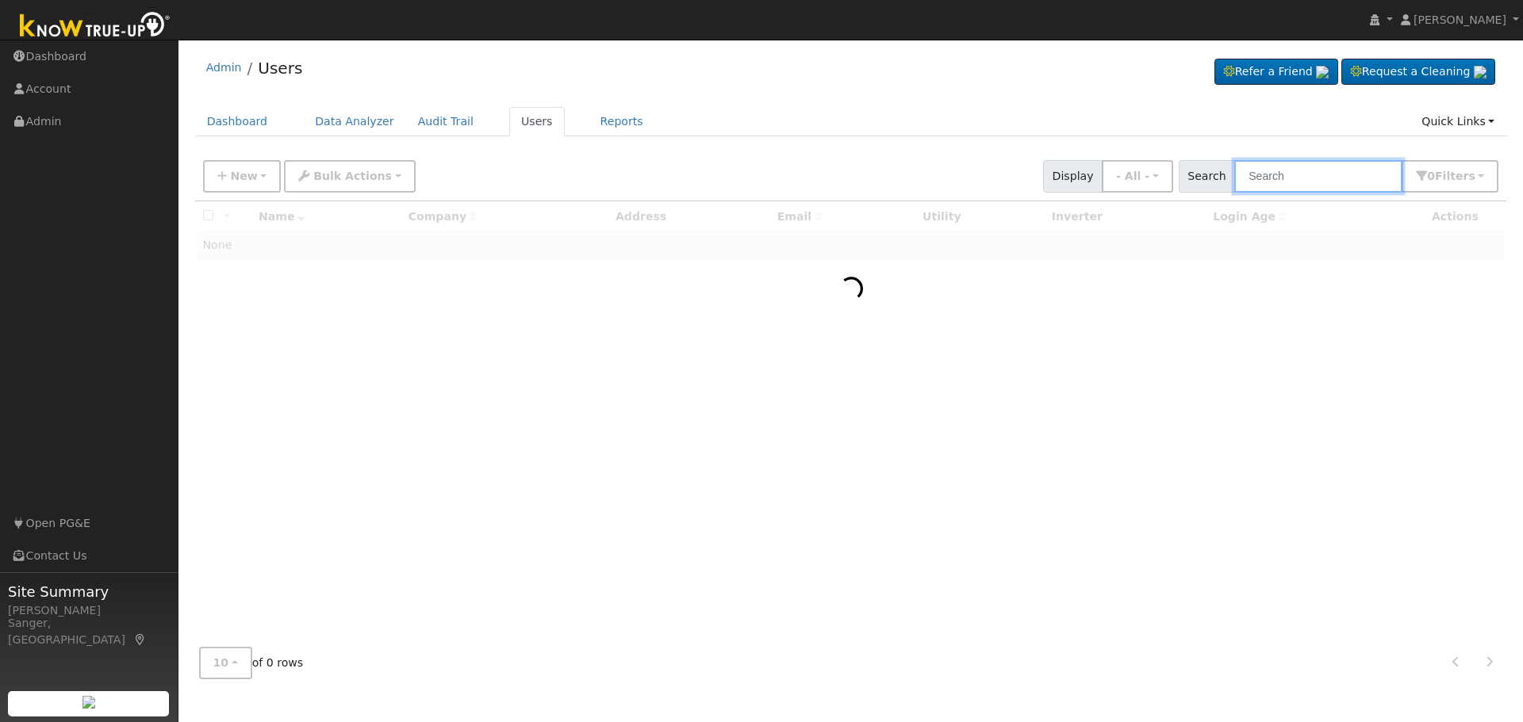
click at [1289, 174] on input "text" at bounding box center [1318, 176] width 168 height 33
paste input "[PERSON_NAME]"
type input "[PERSON_NAME]"
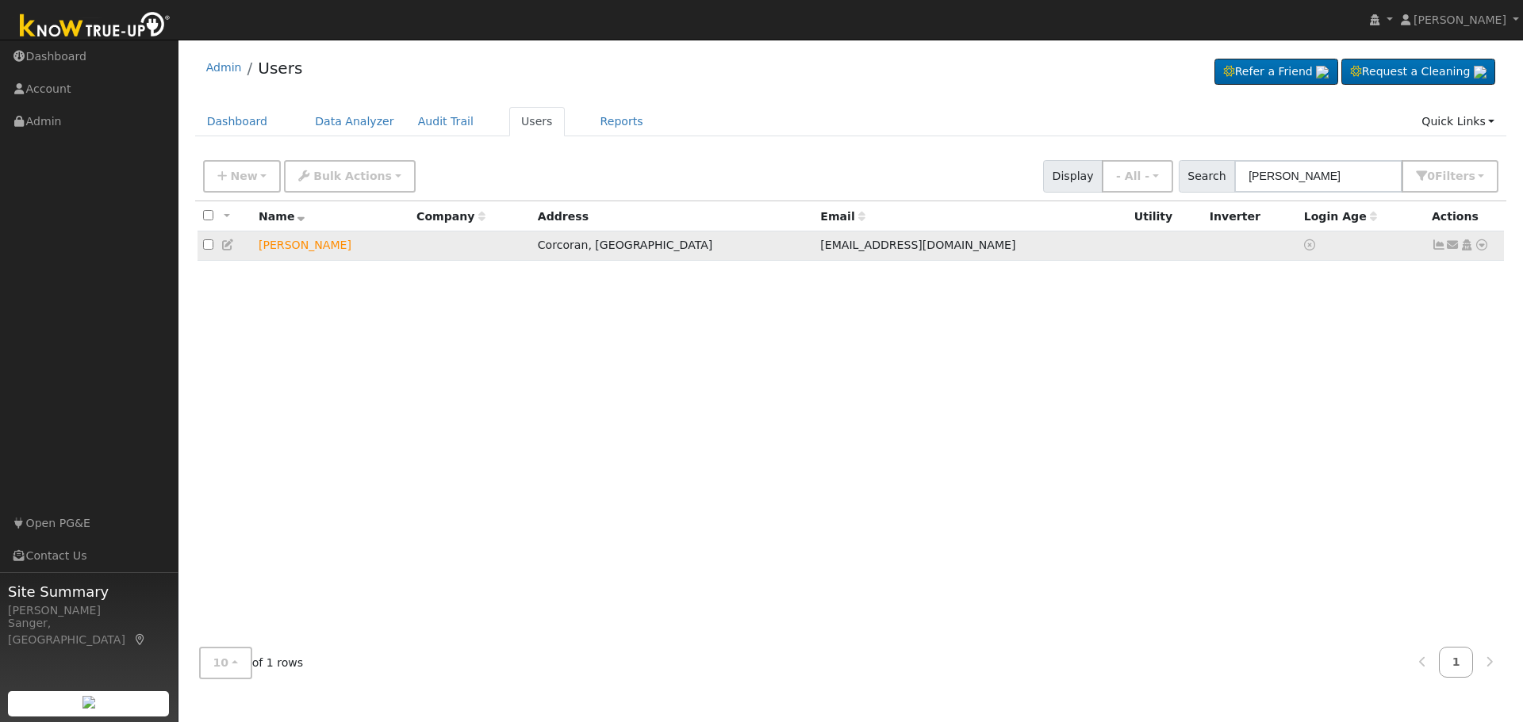
click at [1454, 249] on icon at bounding box center [1453, 244] width 14 height 11
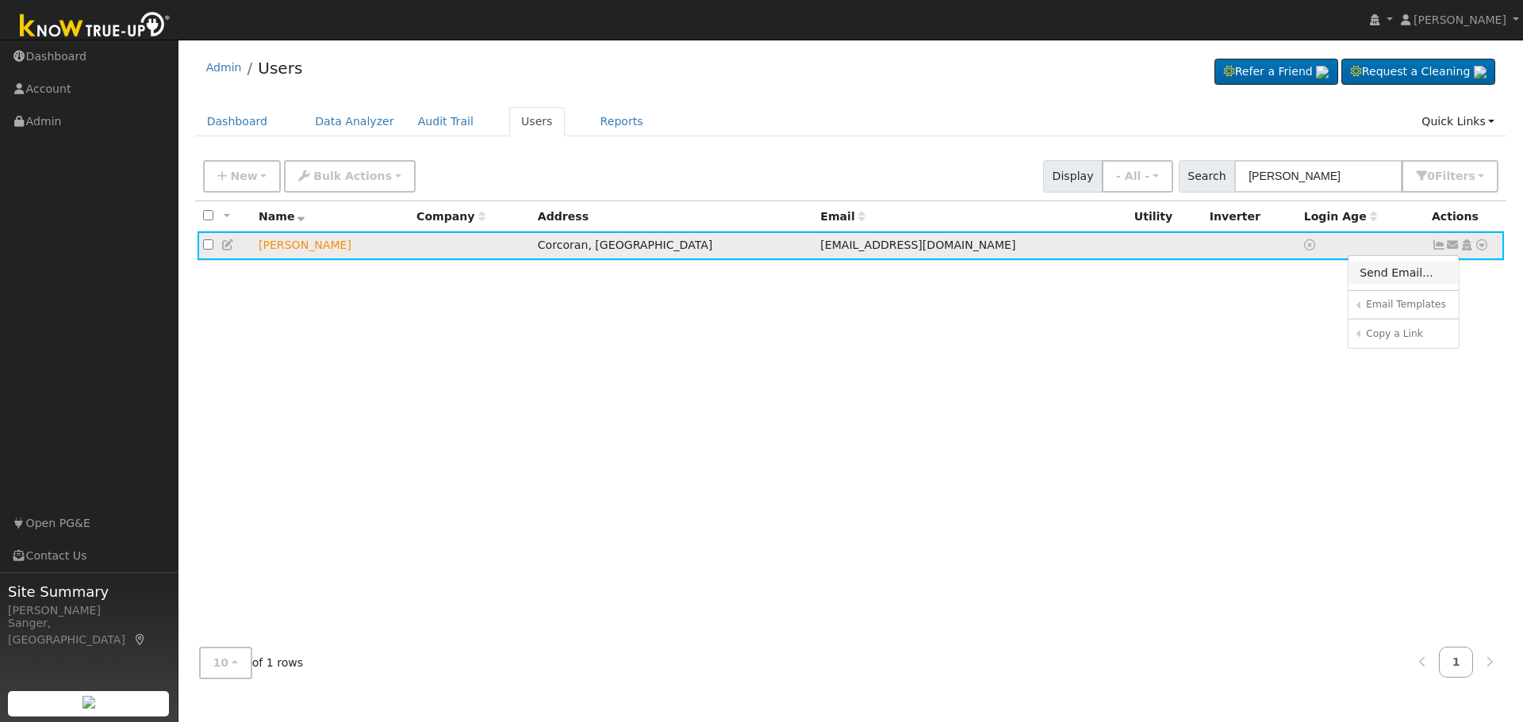
click at [1404, 272] on link "Send Email..." at bounding box center [1403, 273] width 110 height 22
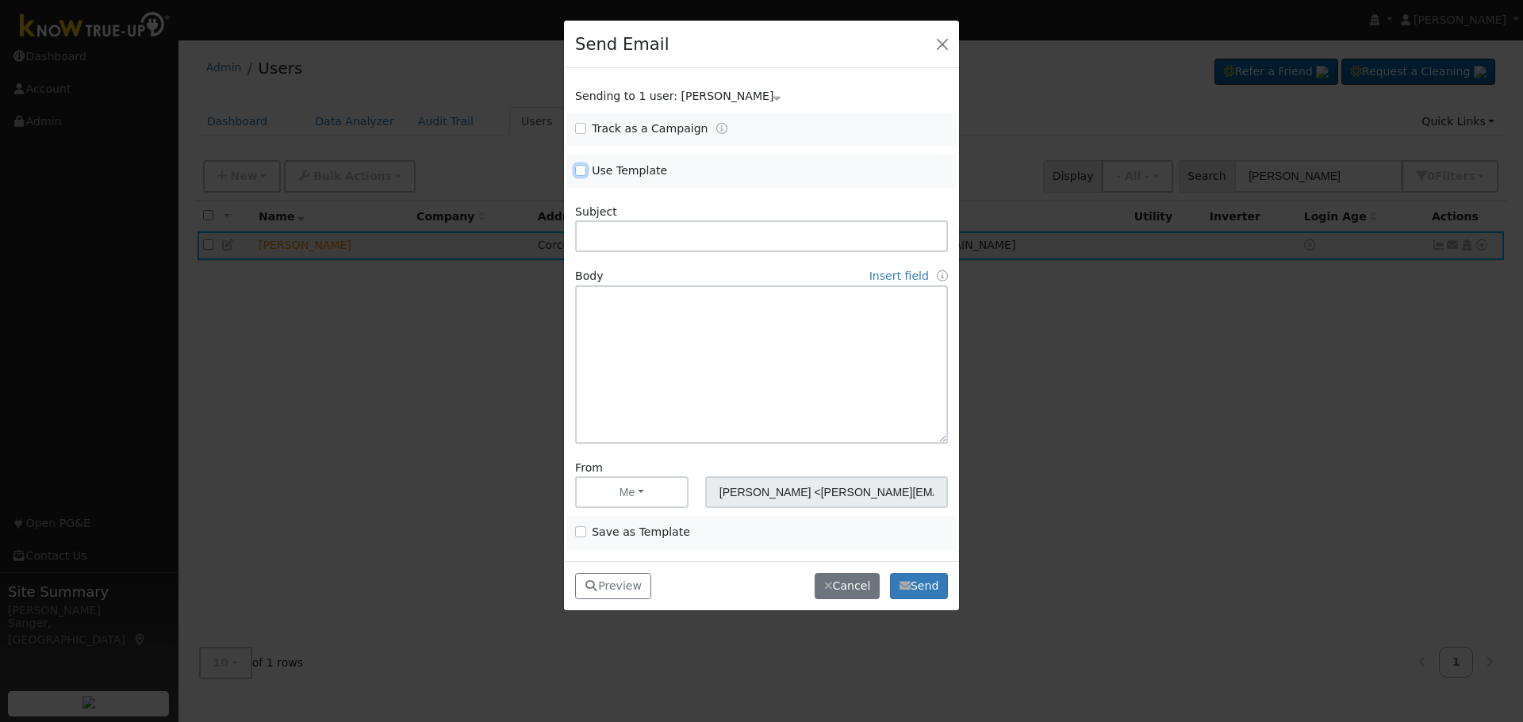
click at [579, 172] on input "Use Template" at bounding box center [580, 170] width 11 height 11
checkbox input "true"
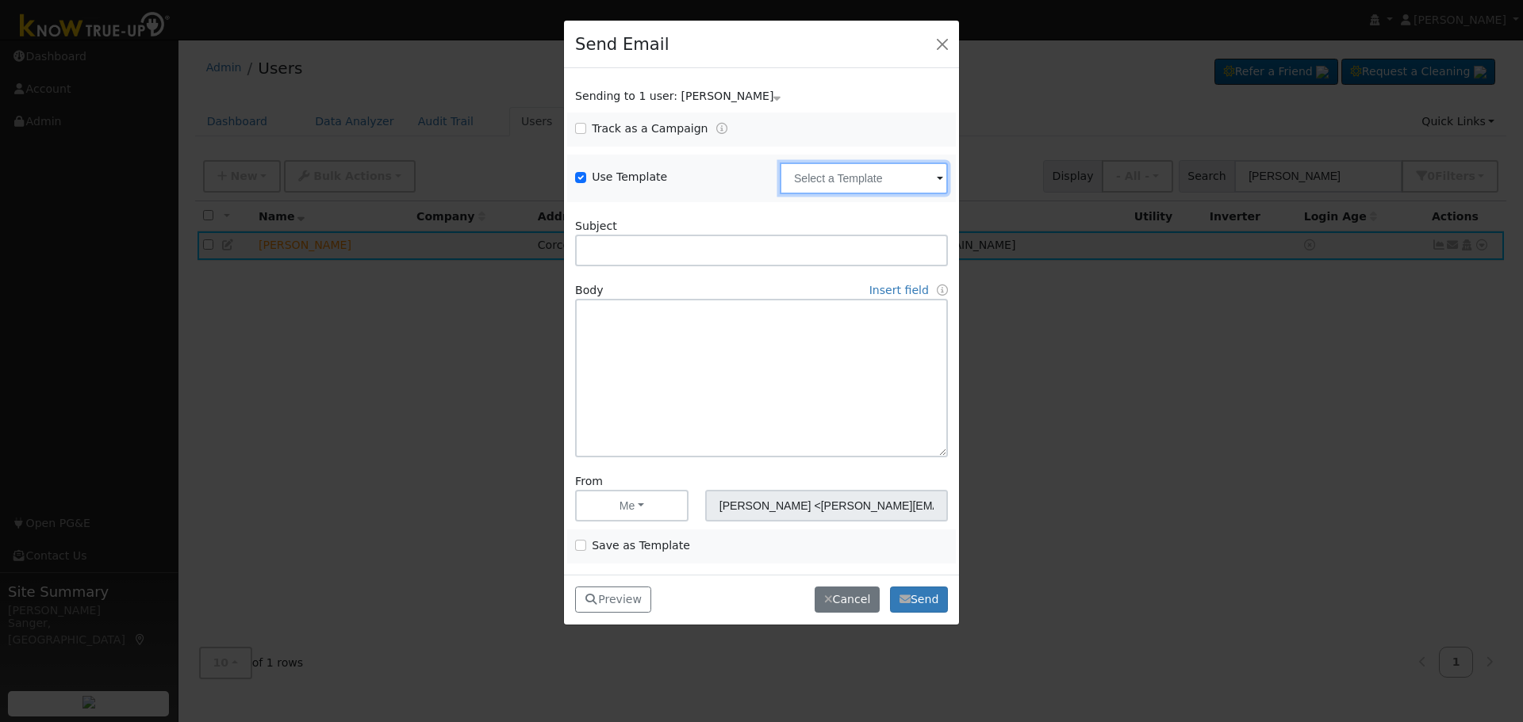
click at [885, 179] on input "text" at bounding box center [864, 179] width 168 height 32
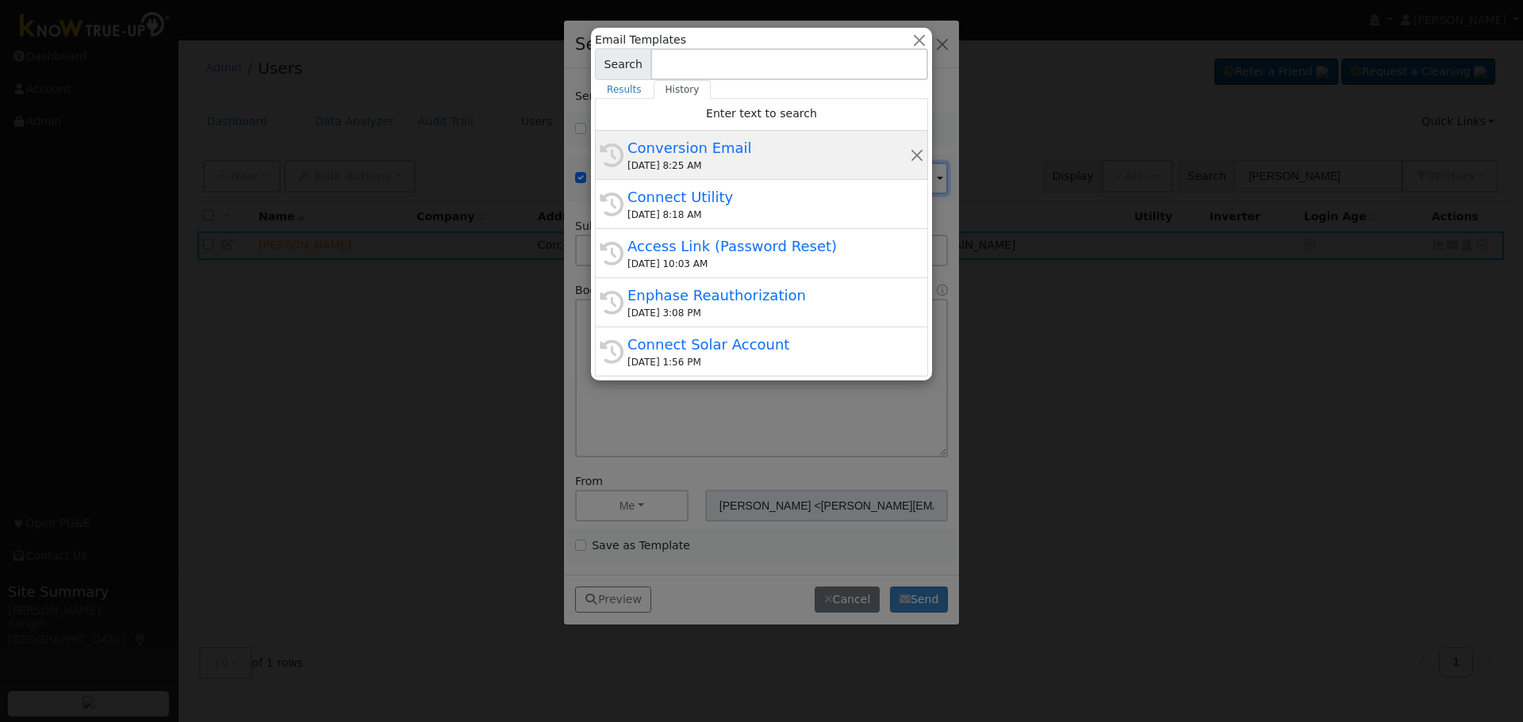
click at [785, 157] on div "Conversion Email" at bounding box center [768, 147] width 282 height 21
type input "Conversion Email"
type input "Connect Your Utility Account"
type textarea "Dear {user_fname}, The first step is to connect your electric utility account. …"
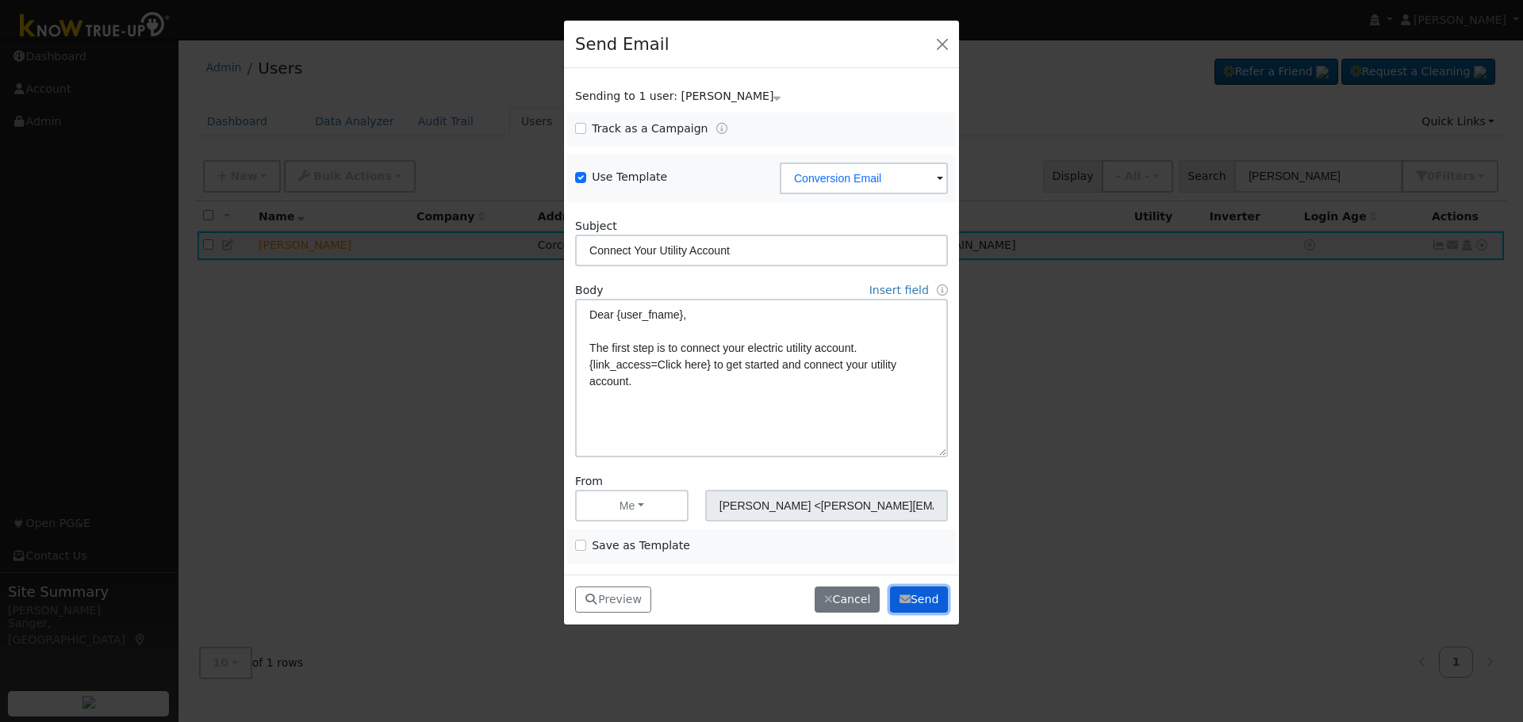
click at [917, 598] on button "Send" at bounding box center [919, 600] width 58 height 27
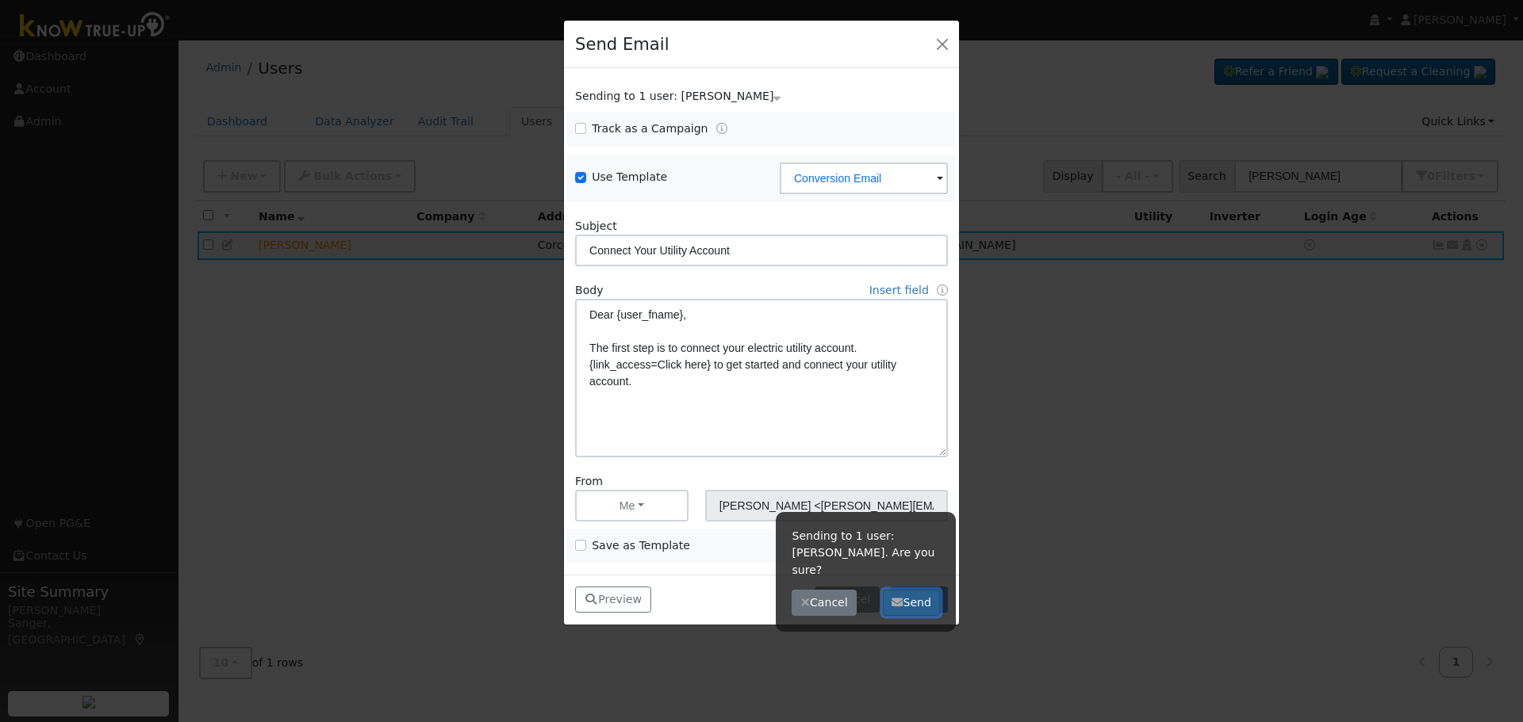
click at [901, 597] on icon "button" at bounding box center [896, 602] width 11 height 11
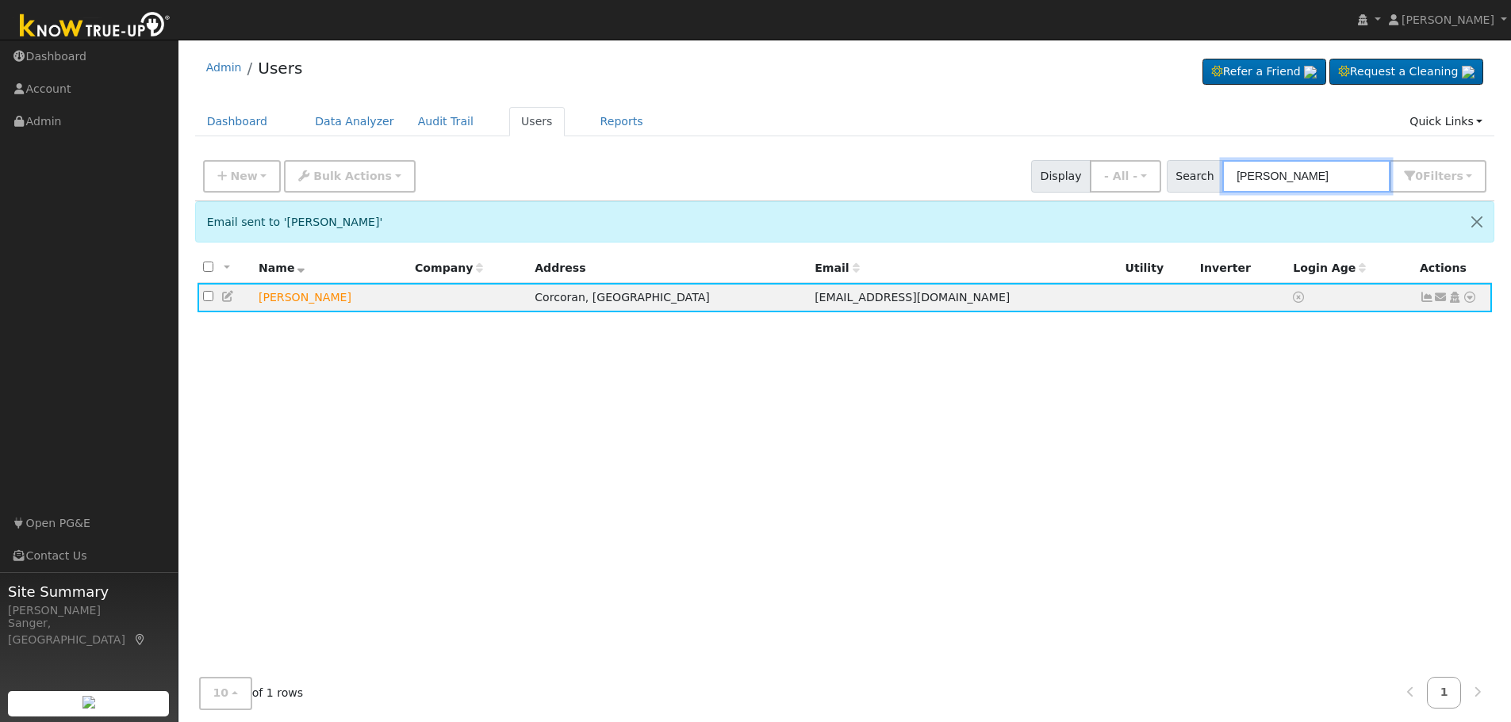
drag, startPoint x: 1324, startPoint y: 170, endPoint x: 1186, endPoint y: 178, distance: 138.2
click at [1186, 178] on div "Search [PERSON_NAME] 0 Filter s My accounts Role Show - All - Show Leads Admin …" at bounding box center [1326, 176] width 320 height 33
paste input "[PERSON_NAME]"
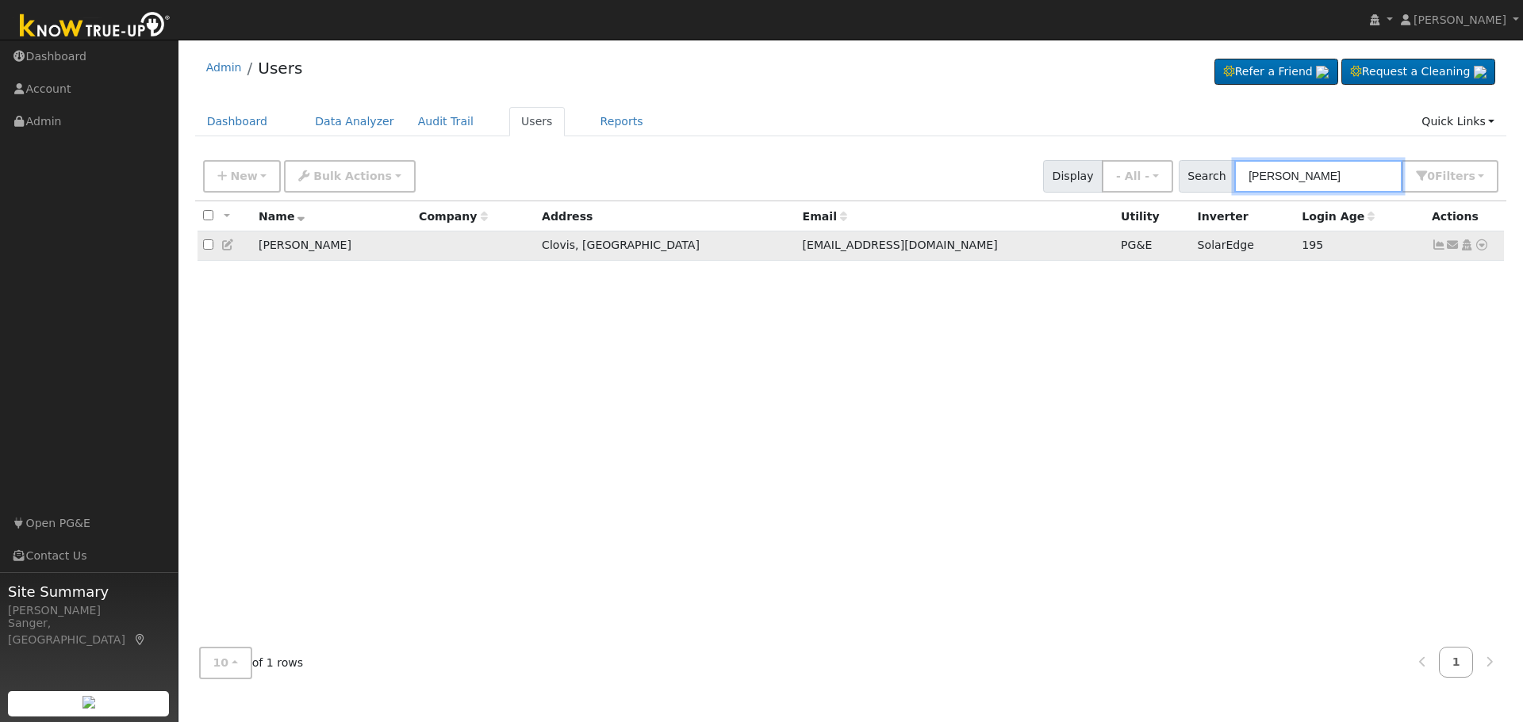
type input "[PERSON_NAME]"
click at [1435, 248] on icon at bounding box center [1438, 244] width 14 height 11
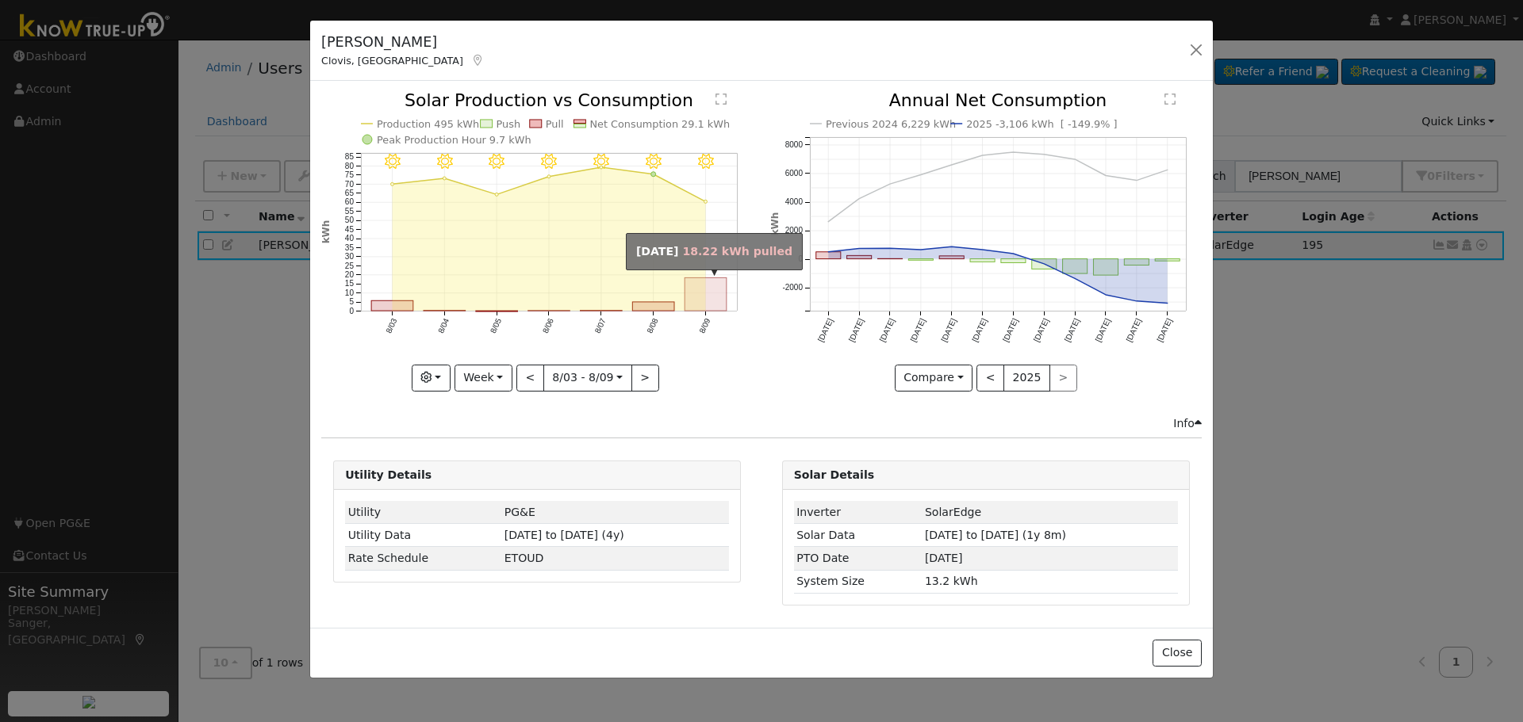
click at [722, 289] on rect "onclick=""" at bounding box center [706, 294] width 42 height 33
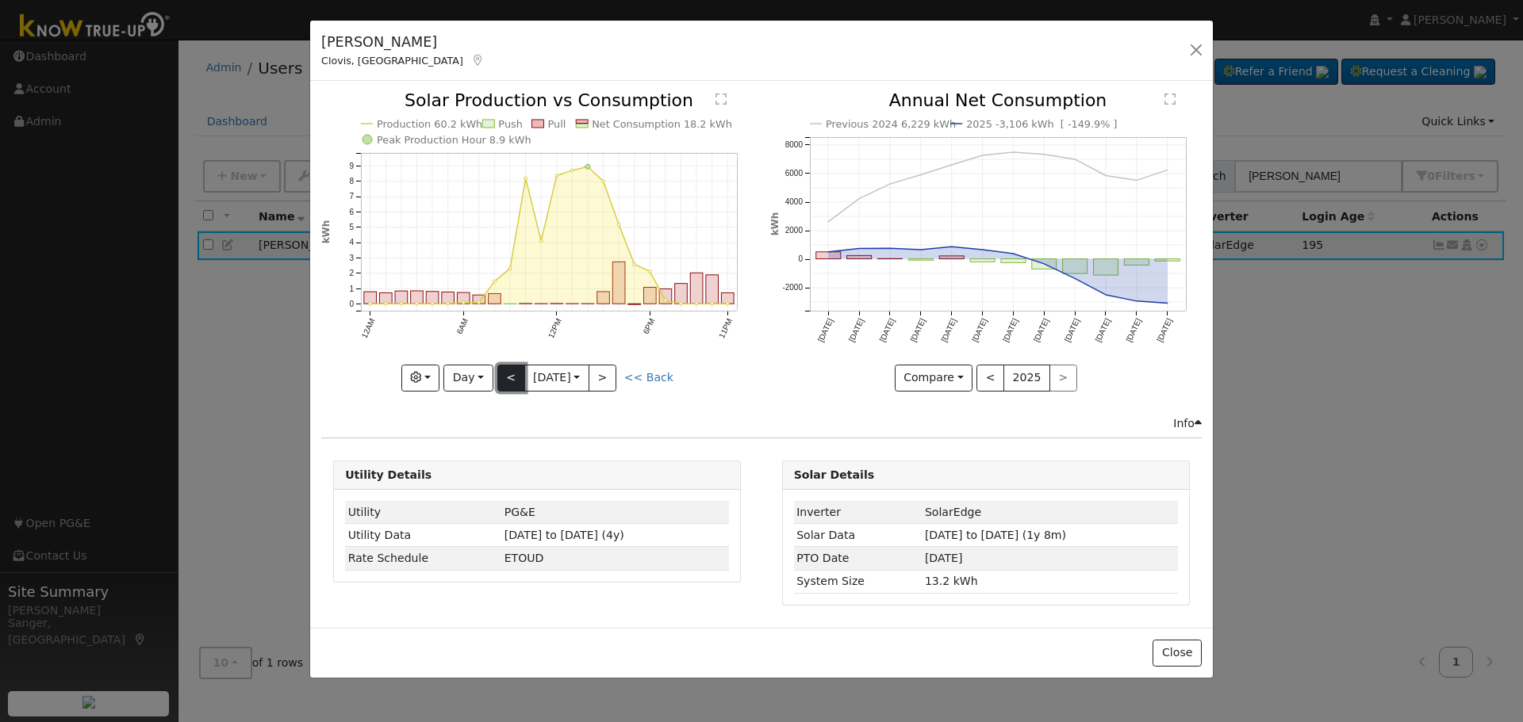
click at [512, 378] on button "<" at bounding box center [511, 378] width 28 height 27
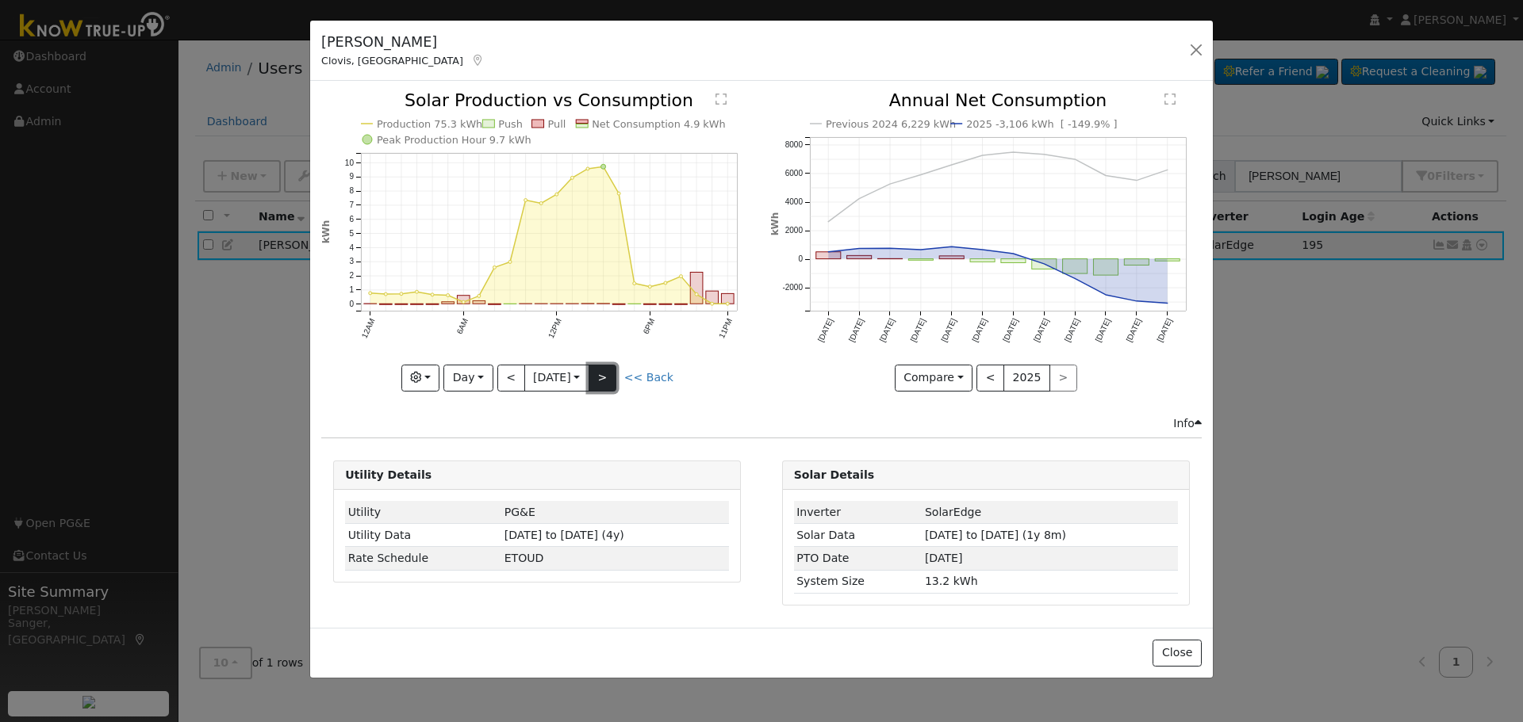
click at [602, 373] on button ">" at bounding box center [602, 378] width 28 height 27
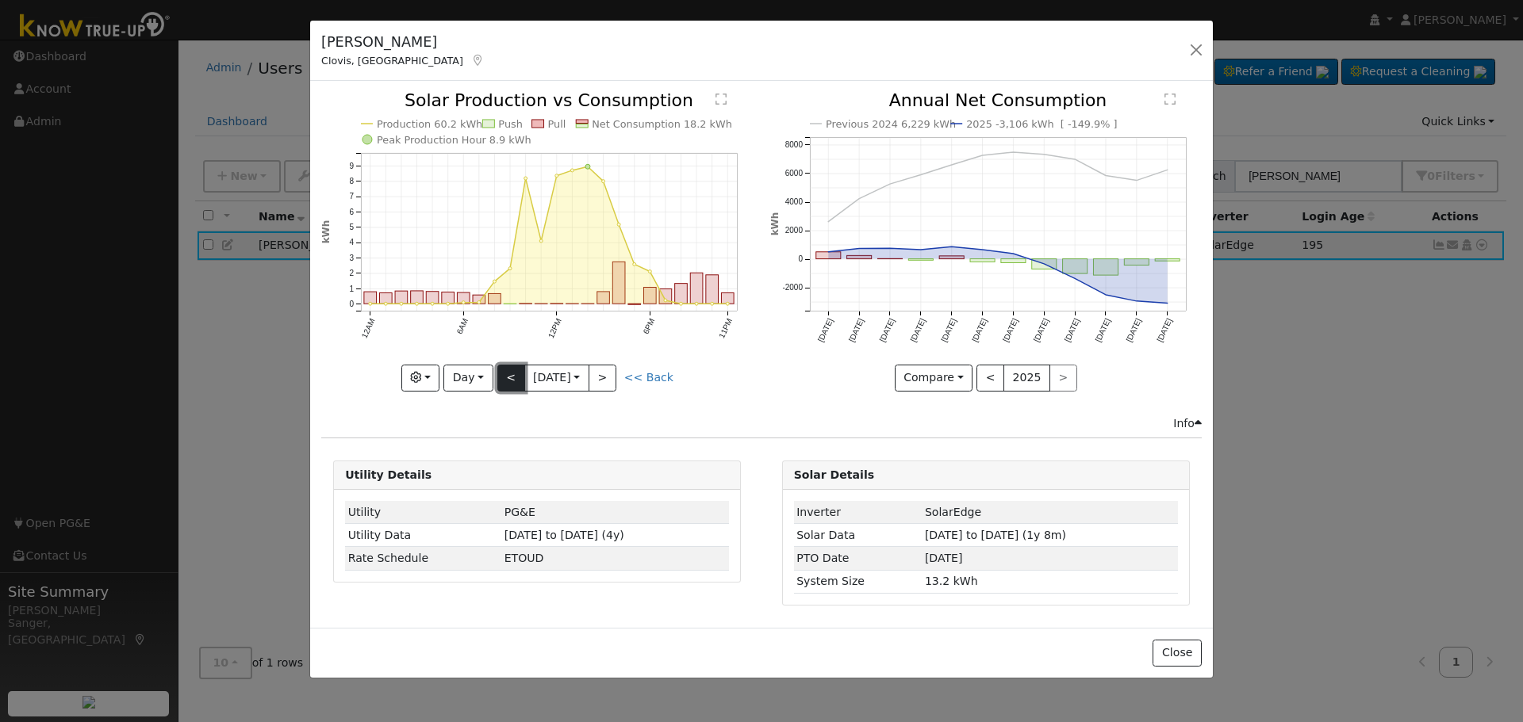
click at [519, 374] on button "<" at bounding box center [511, 378] width 28 height 27
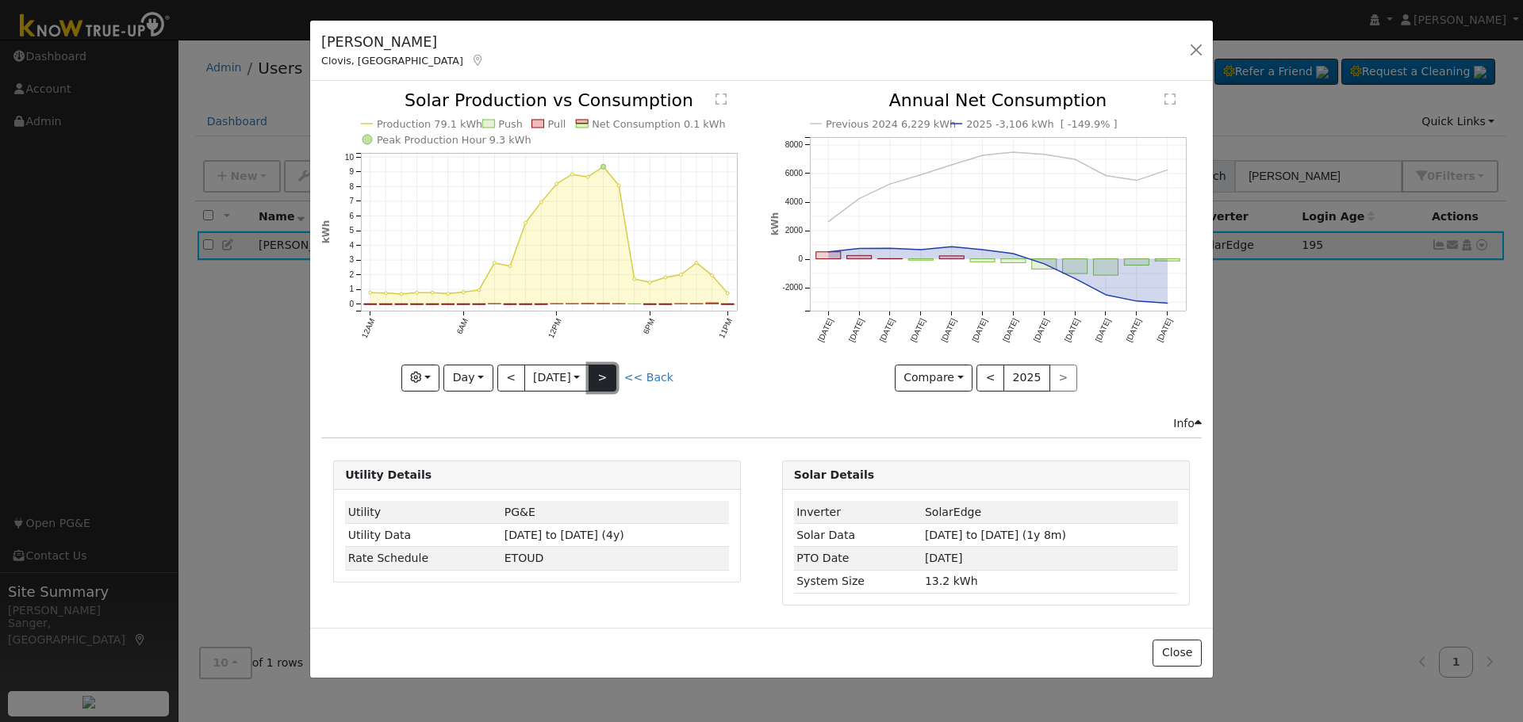
click at [605, 377] on button ">" at bounding box center [602, 378] width 28 height 27
click at [605, 377] on div "Production 75.3 kWh Push Pull Net Consumption 4.9 kWh Peak Production Hour 9.7 …" at bounding box center [536, 241] width 431 height 299
click at [605, 377] on button ">" at bounding box center [602, 378] width 28 height 27
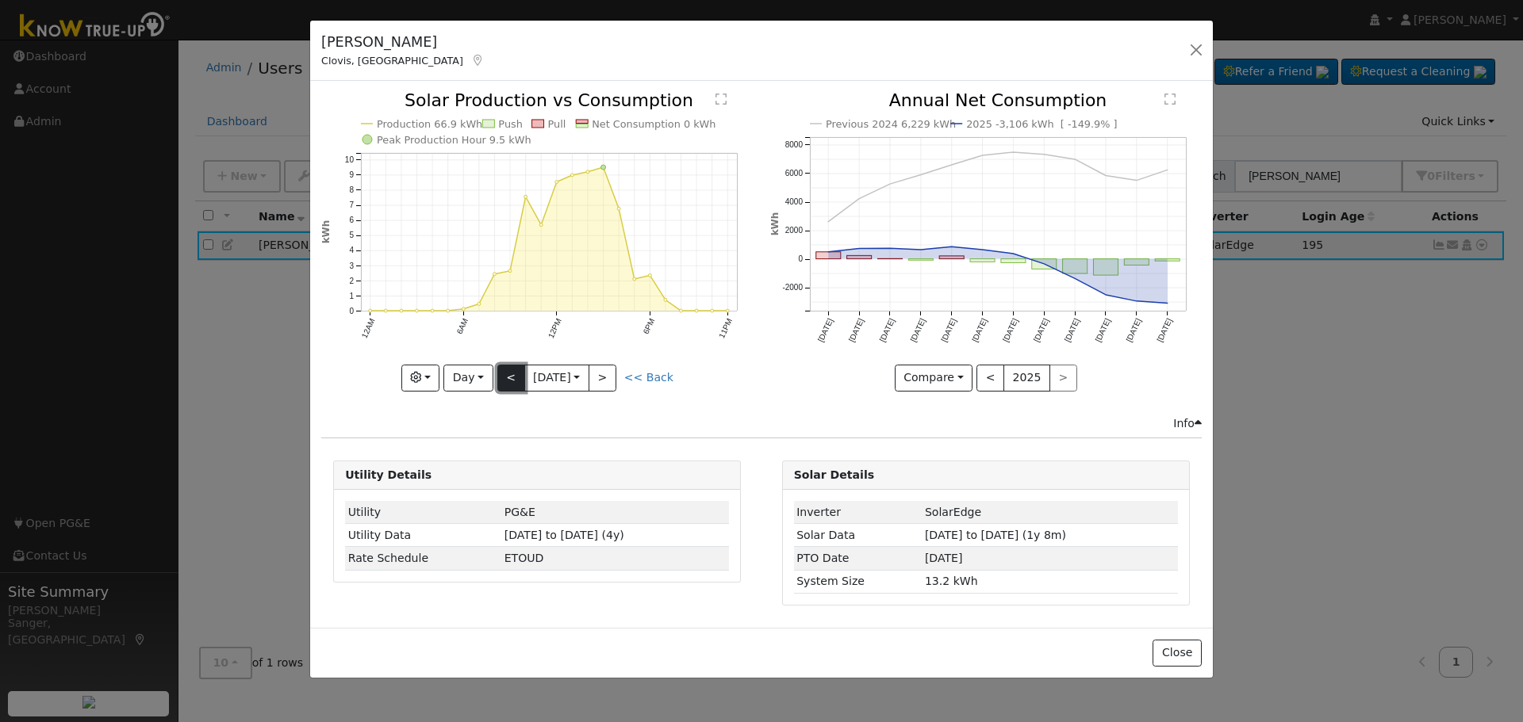
click at [508, 381] on button "<" at bounding box center [511, 378] width 28 height 27
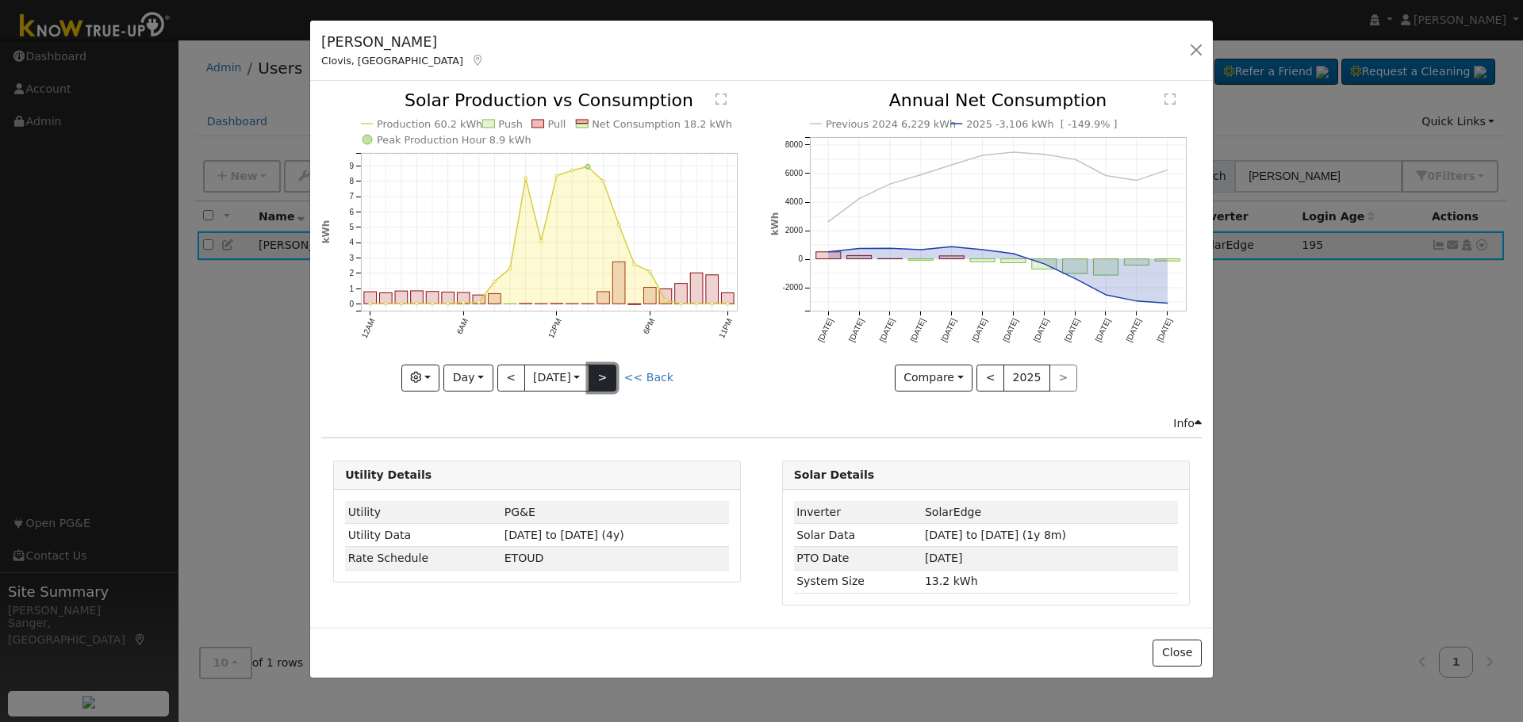
click at [600, 377] on button ">" at bounding box center [602, 378] width 28 height 27
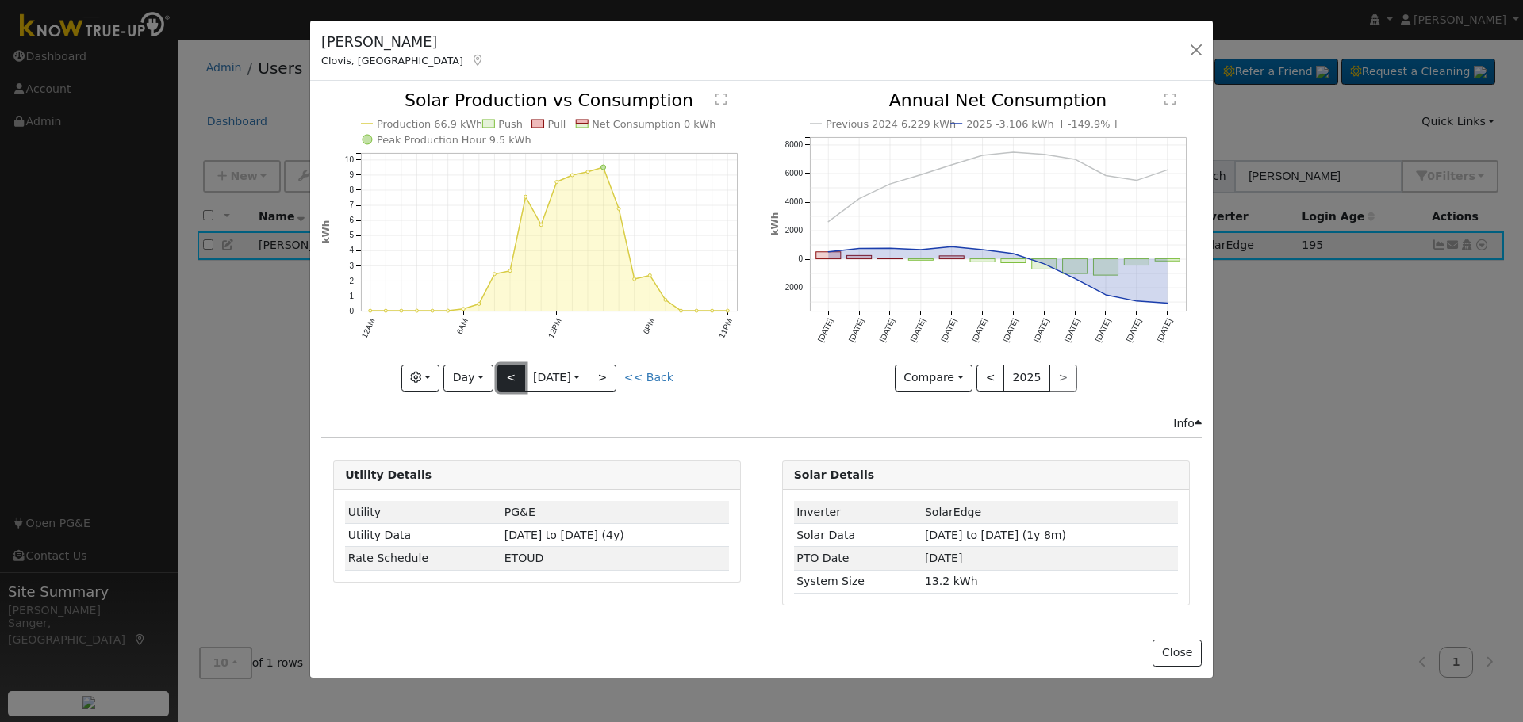
click at [502, 372] on button "<" at bounding box center [511, 378] width 28 height 27
click at [500, 376] on button "<" at bounding box center [511, 378] width 28 height 27
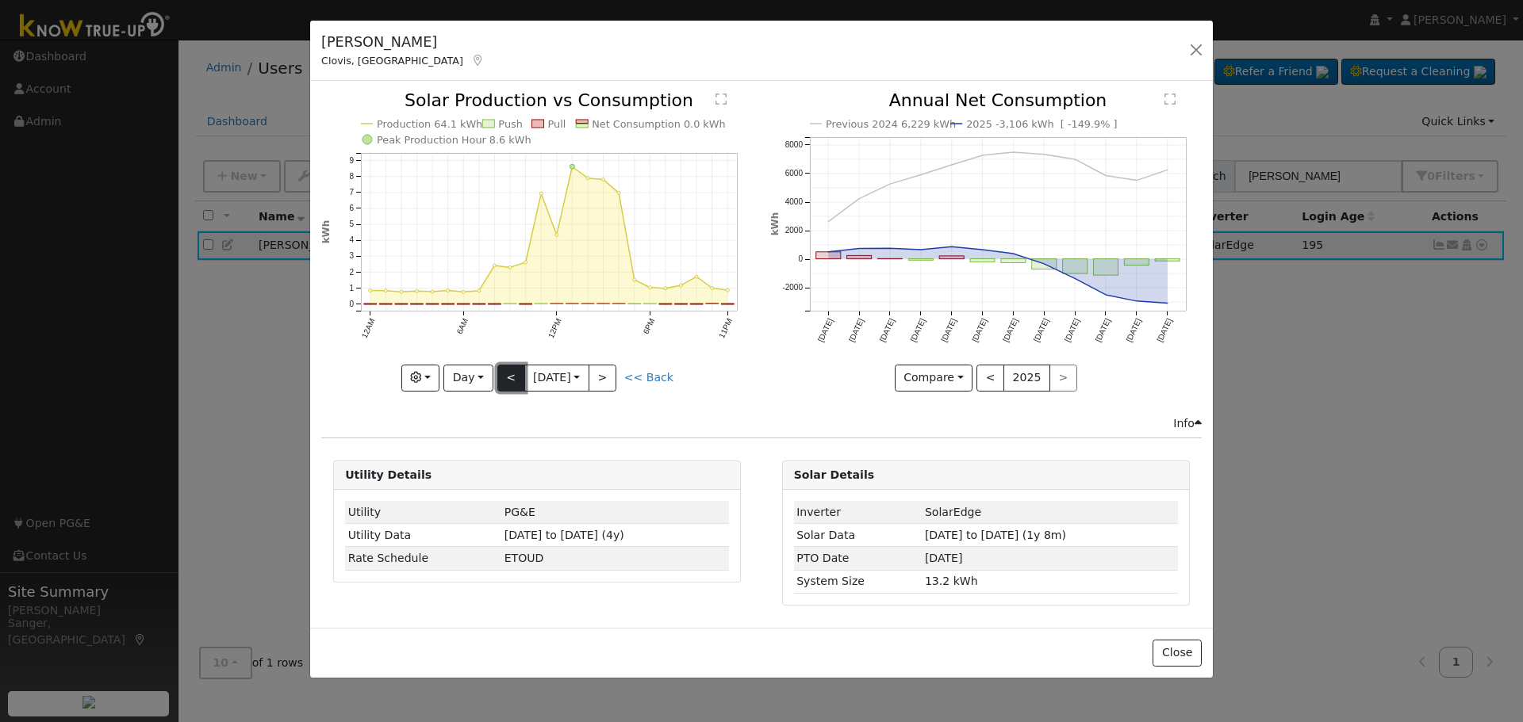
click at [500, 376] on button "<" at bounding box center [511, 378] width 28 height 27
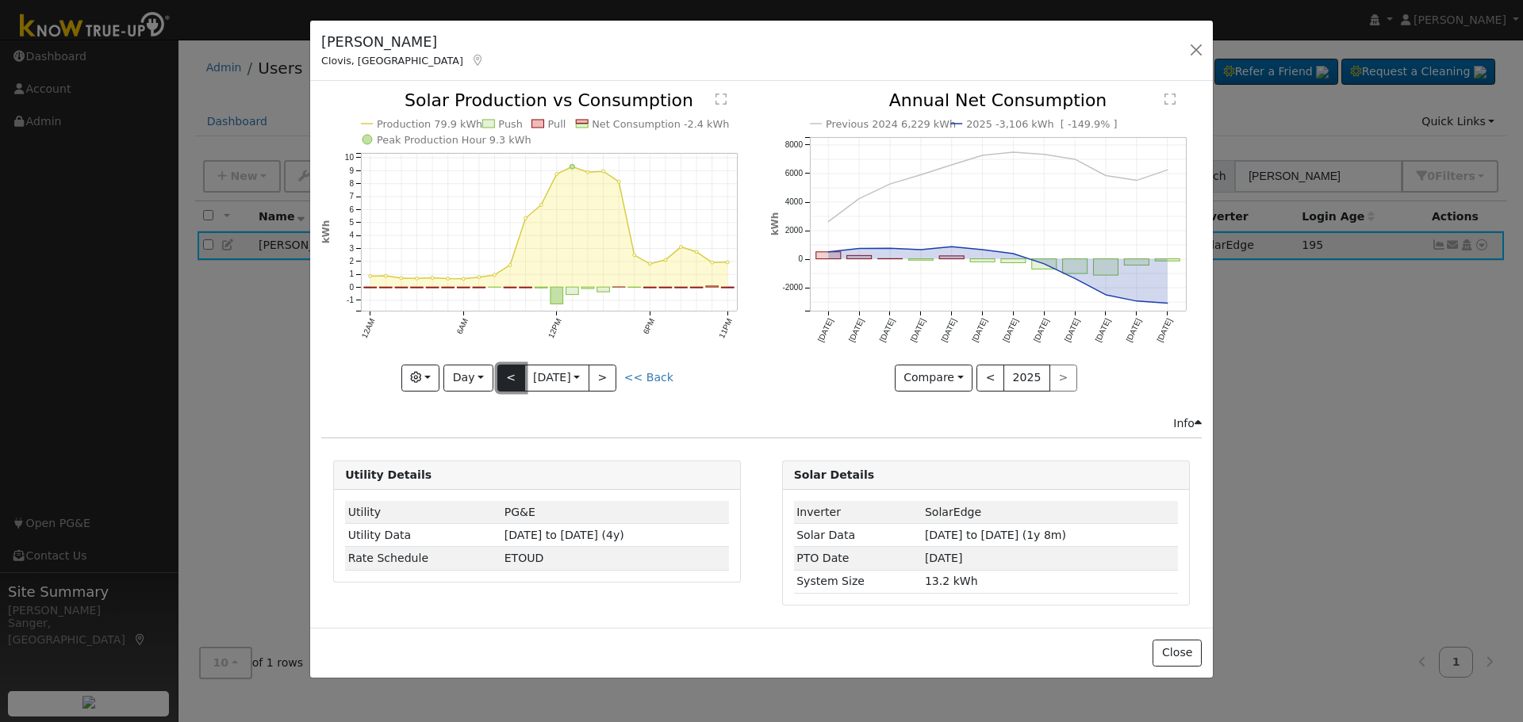
click at [500, 376] on button "<" at bounding box center [511, 378] width 28 height 27
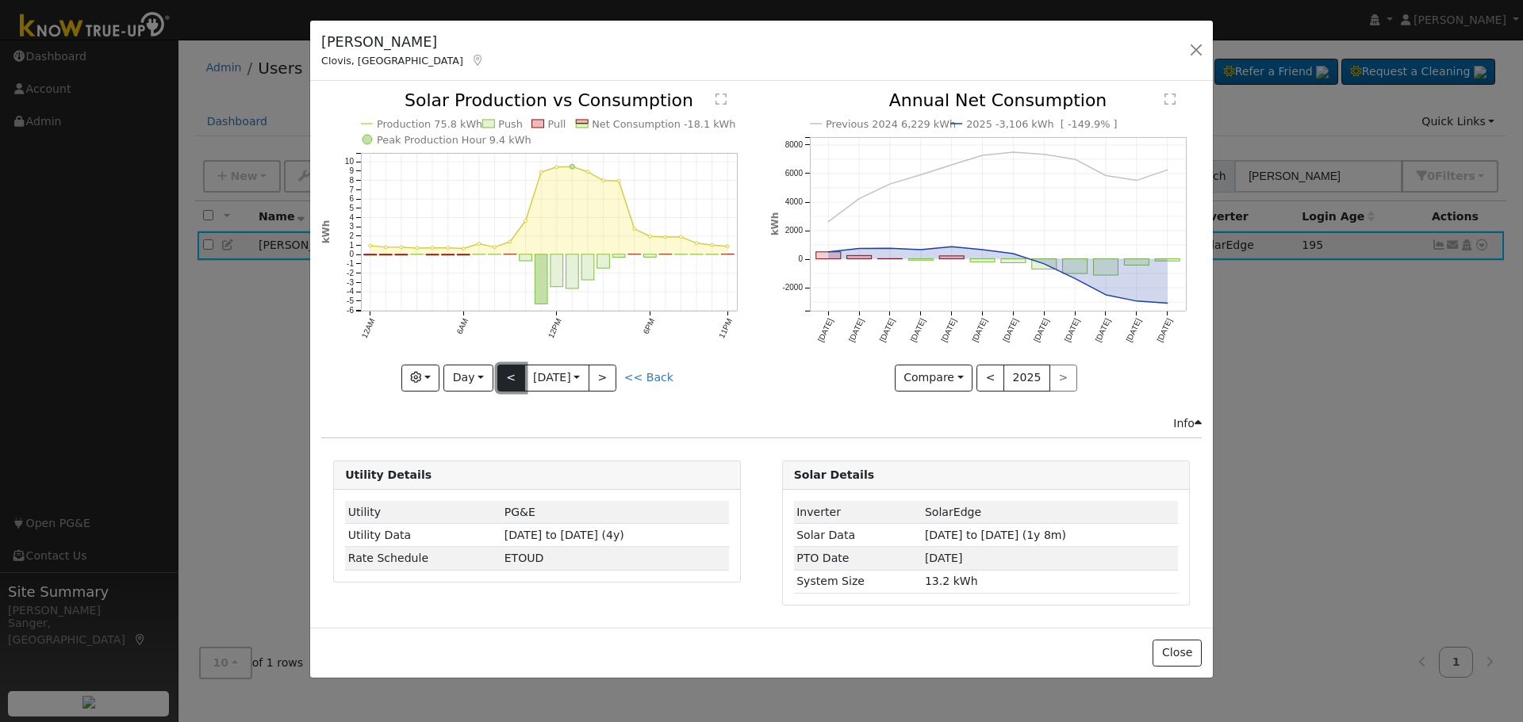
click at [500, 376] on button "<" at bounding box center [511, 378] width 28 height 27
type input "[DATE]"
